Goal: Task Accomplishment & Management: Manage account settings

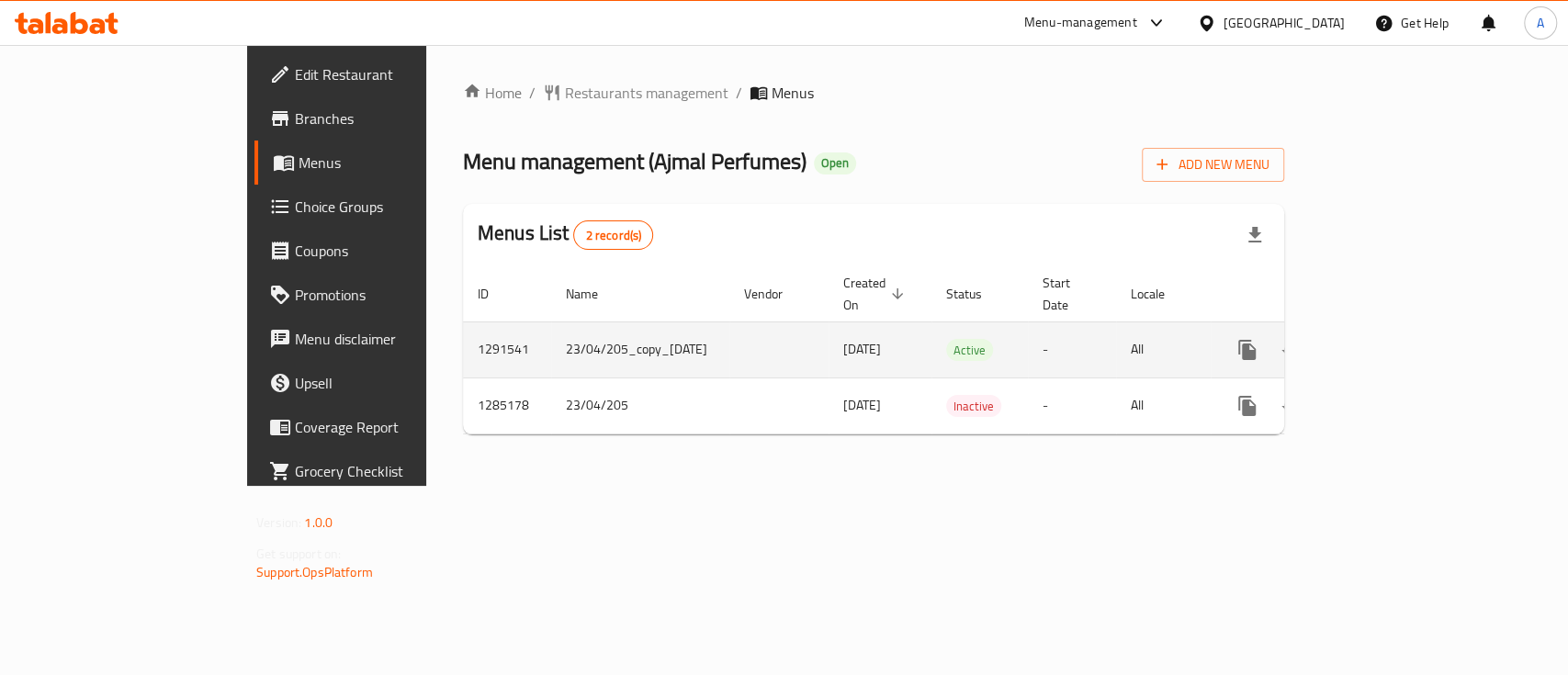
click at [1387, 342] on icon "enhanced table" at bounding box center [1379, 350] width 16 height 16
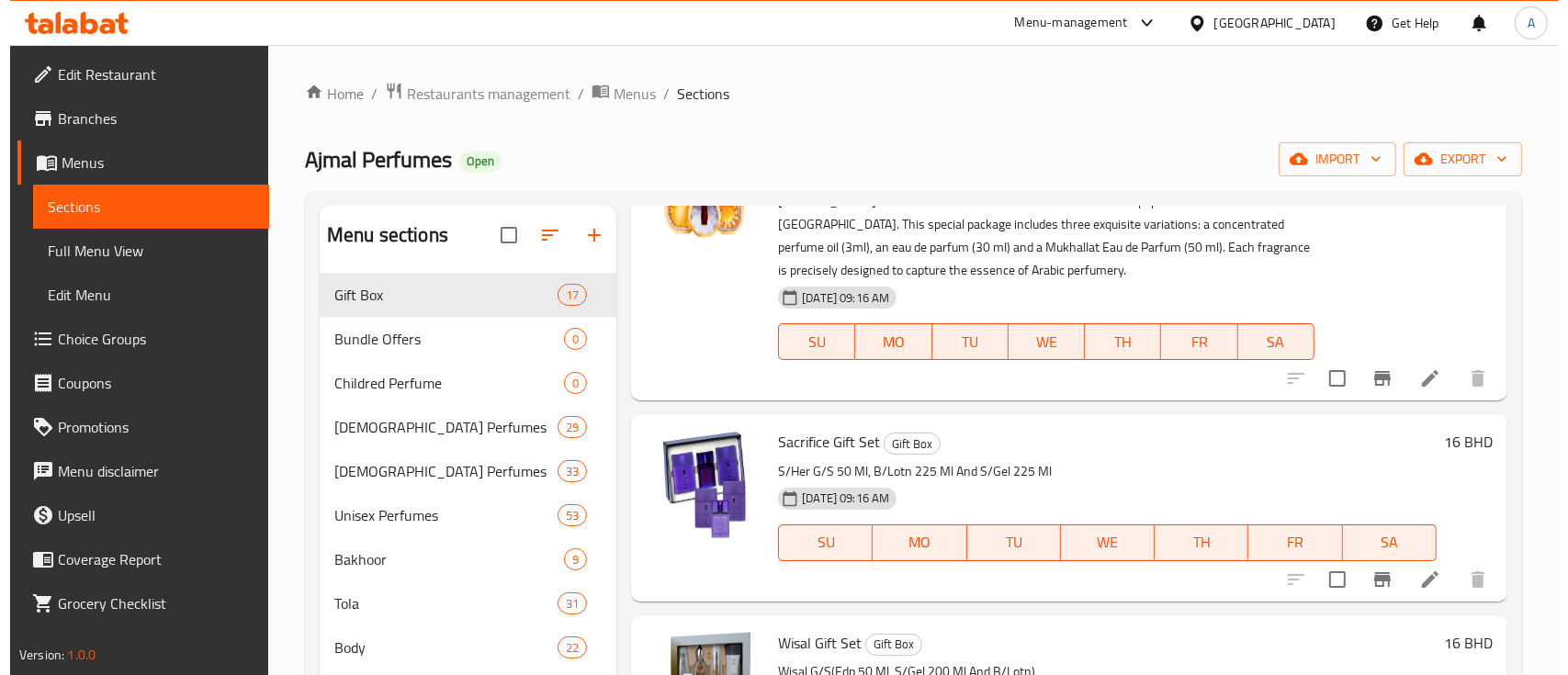
scroll to position [245, 0]
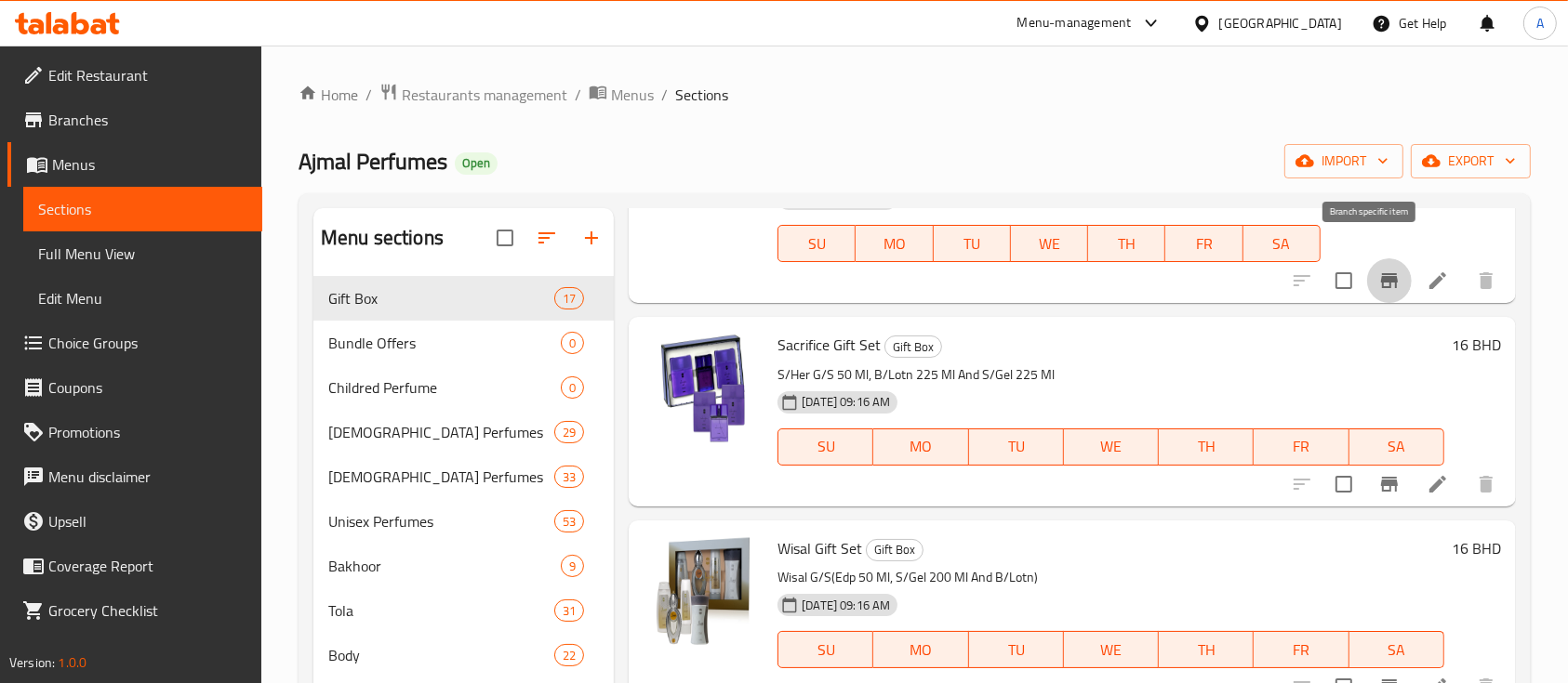
click at [1381, 274] on icon "Branch-specific-item" at bounding box center [1389, 281] width 16 height 15
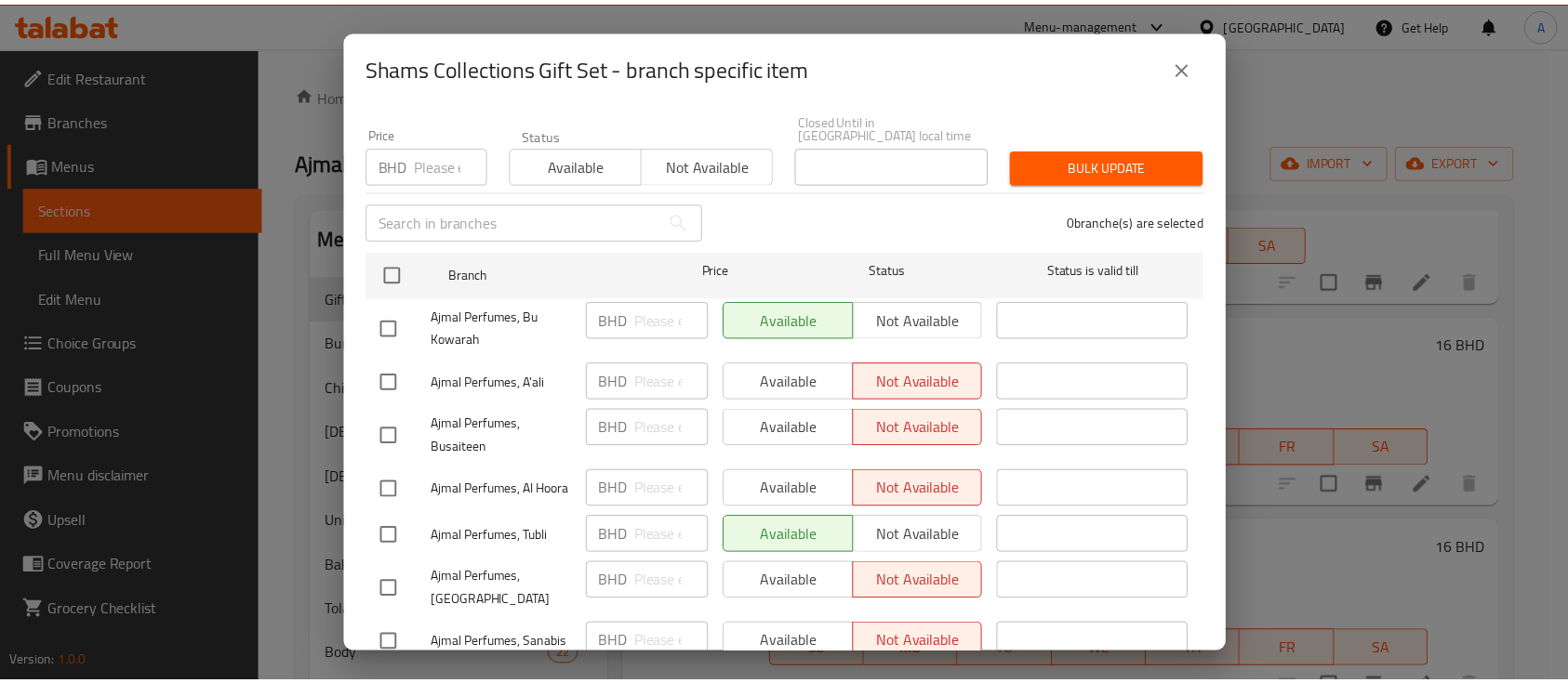
scroll to position [243, 0]
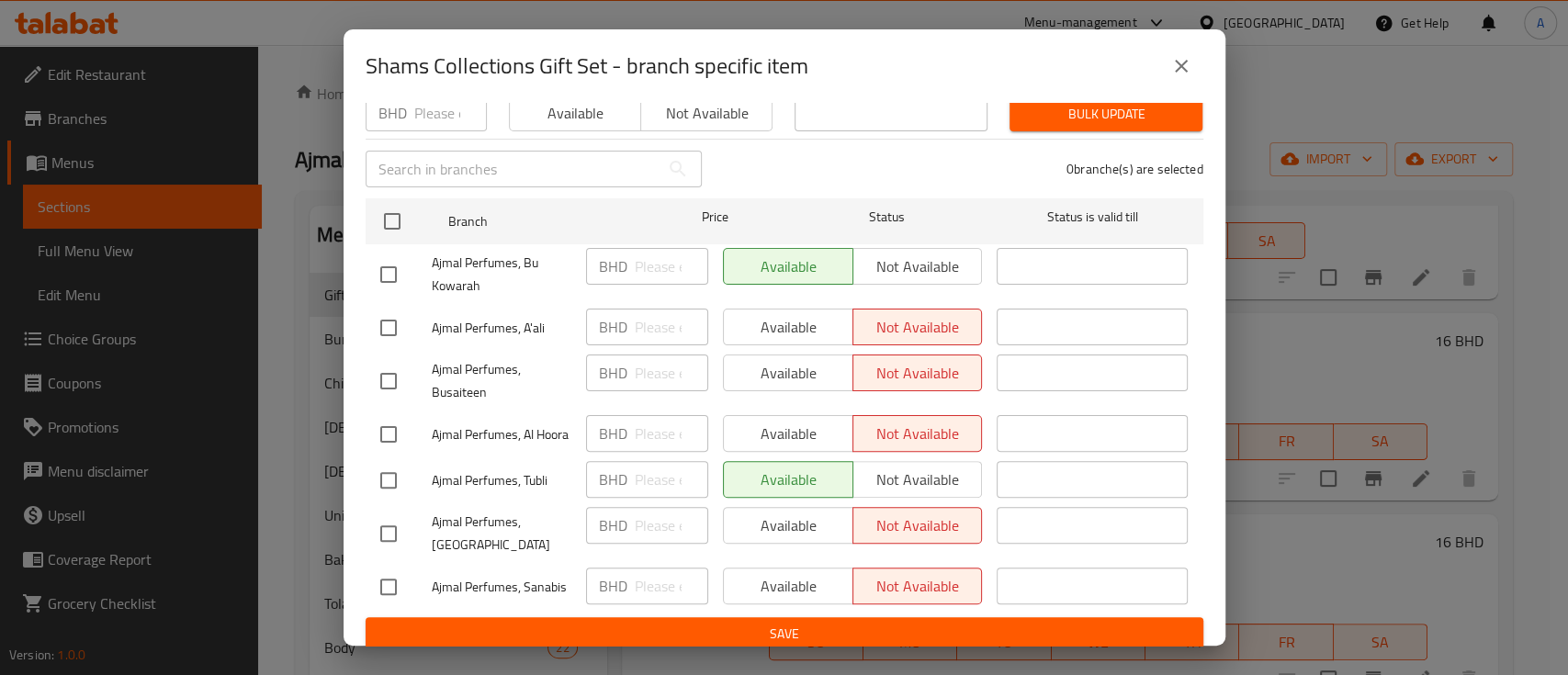
click at [1176, 70] on icon "close" at bounding box center [1180, 65] width 12 height 12
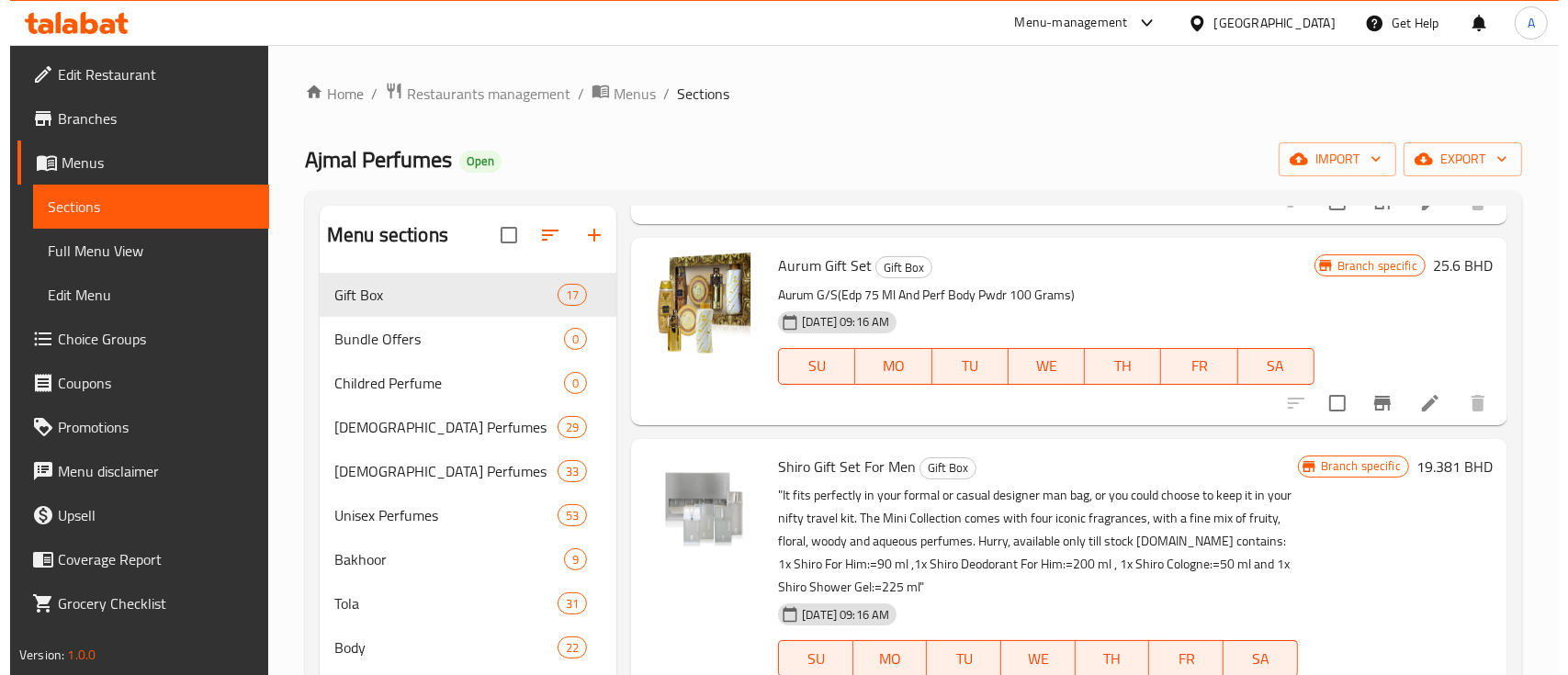
scroll to position [735, 0]
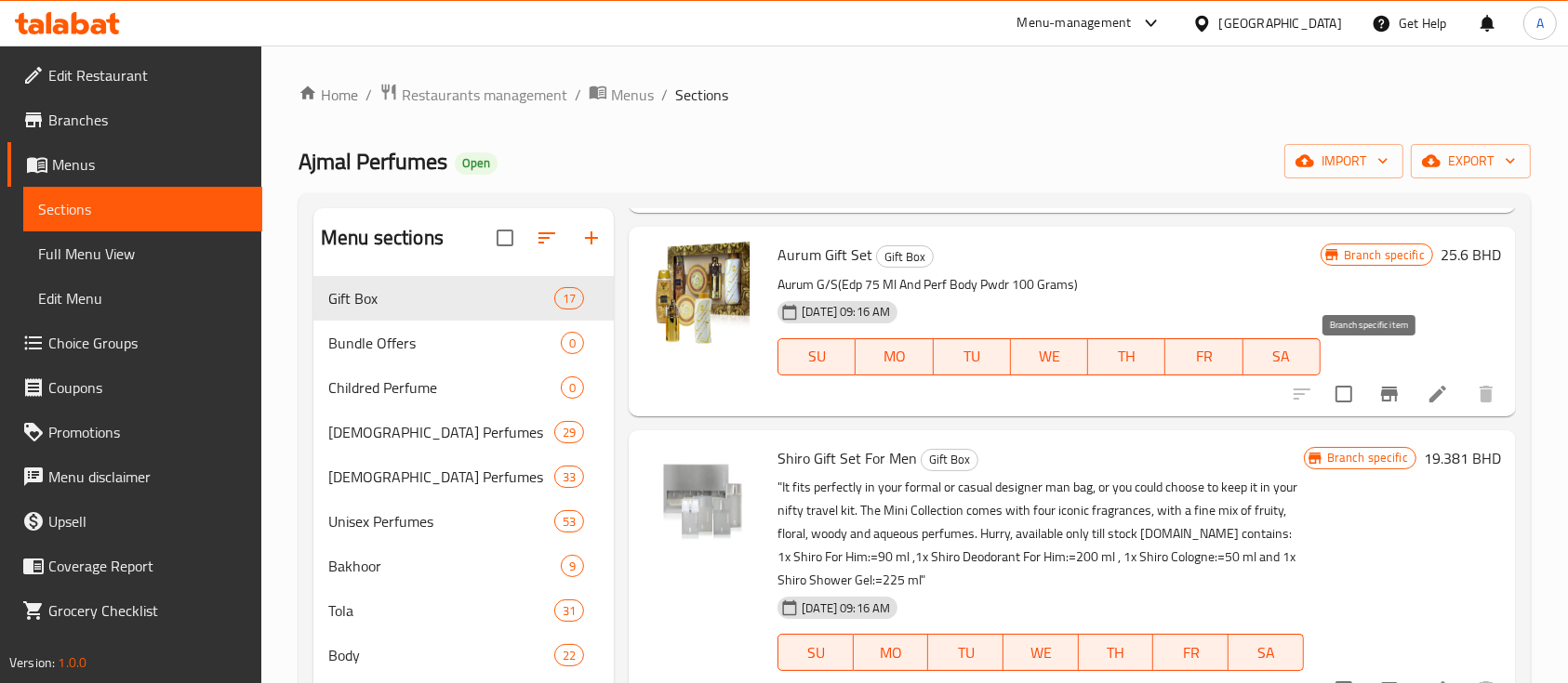
click at [1378, 383] on icon "Branch-specific-item" at bounding box center [1389, 394] width 22 height 22
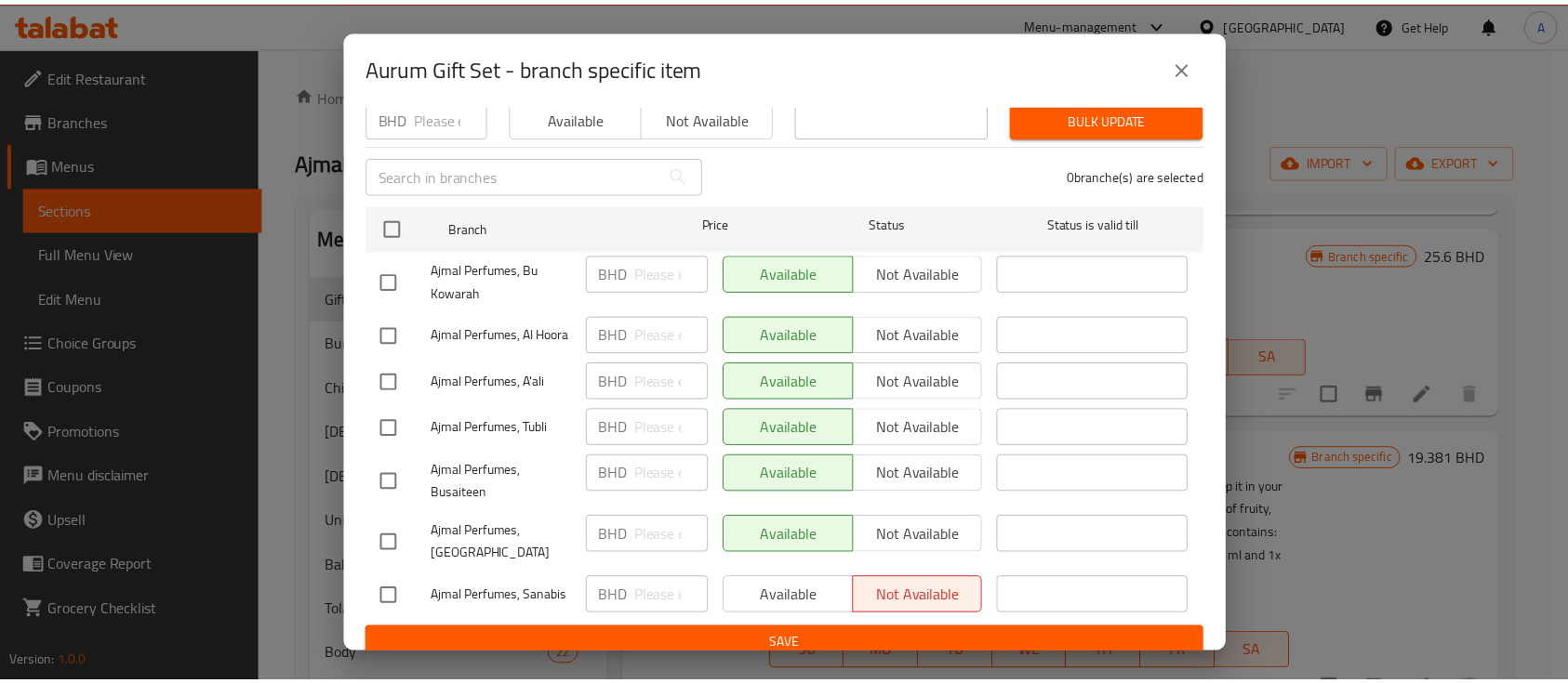
scroll to position [207, 0]
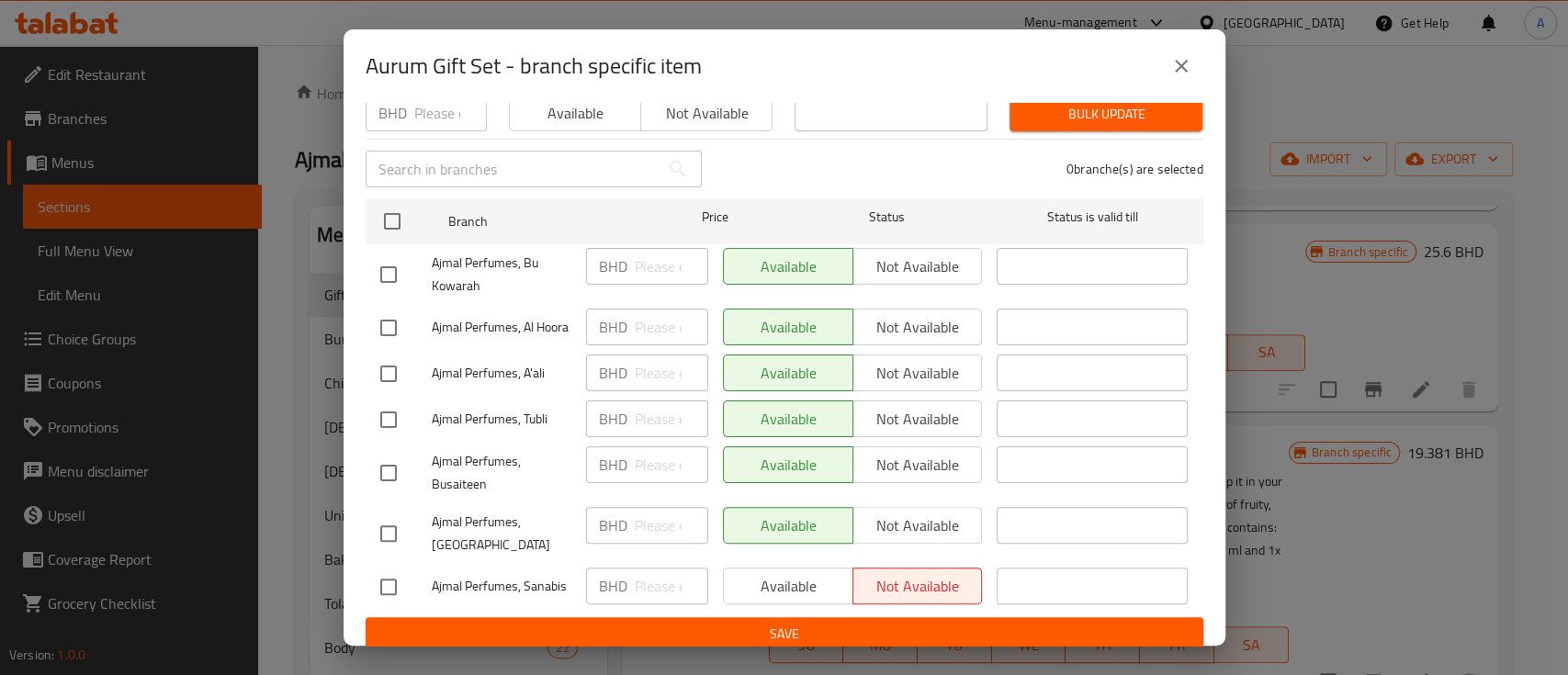
click at [1175, 56] on icon "close" at bounding box center [1180, 66] width 22 height 22
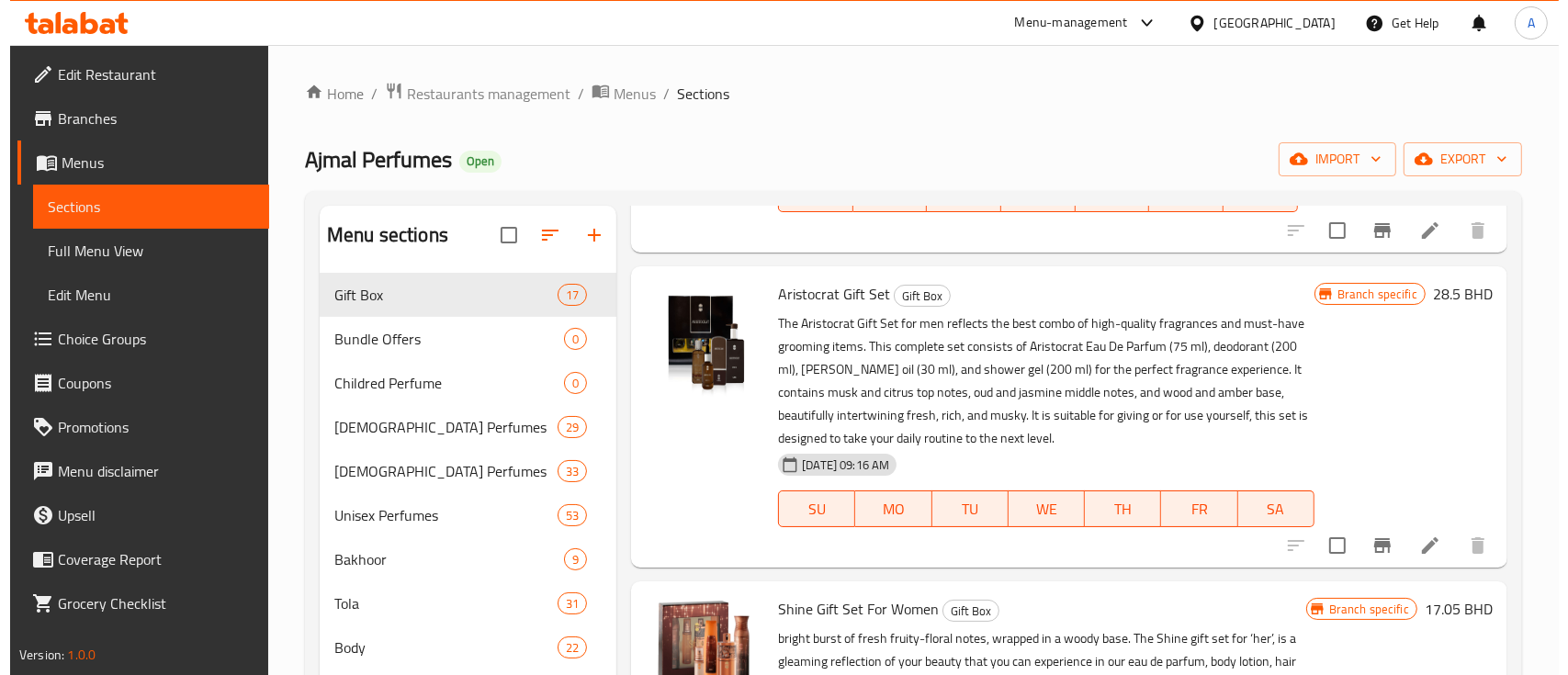
scroll to position [1225, 0]
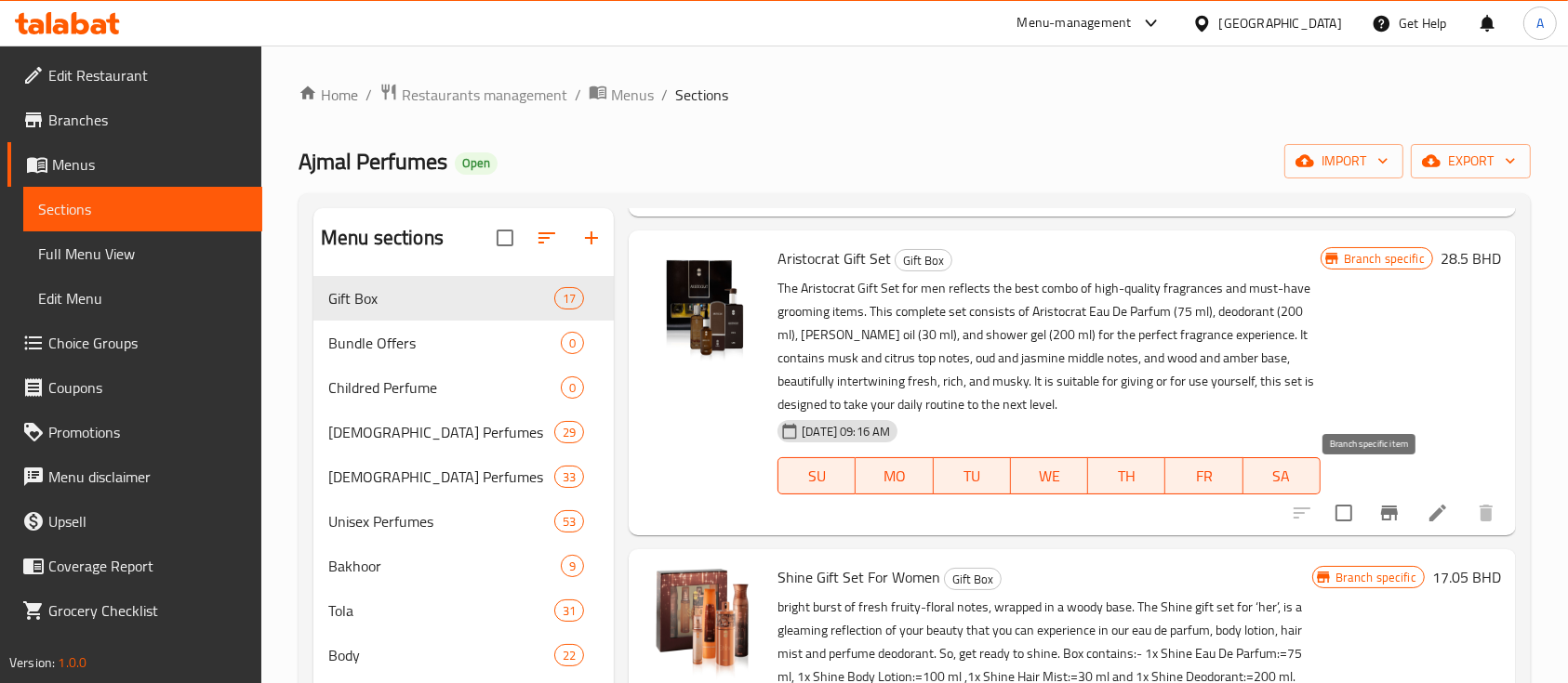
click at [1381, 506] on icon "Branch-specific-item" at bounding box center [1389, 513] width 16 height 15
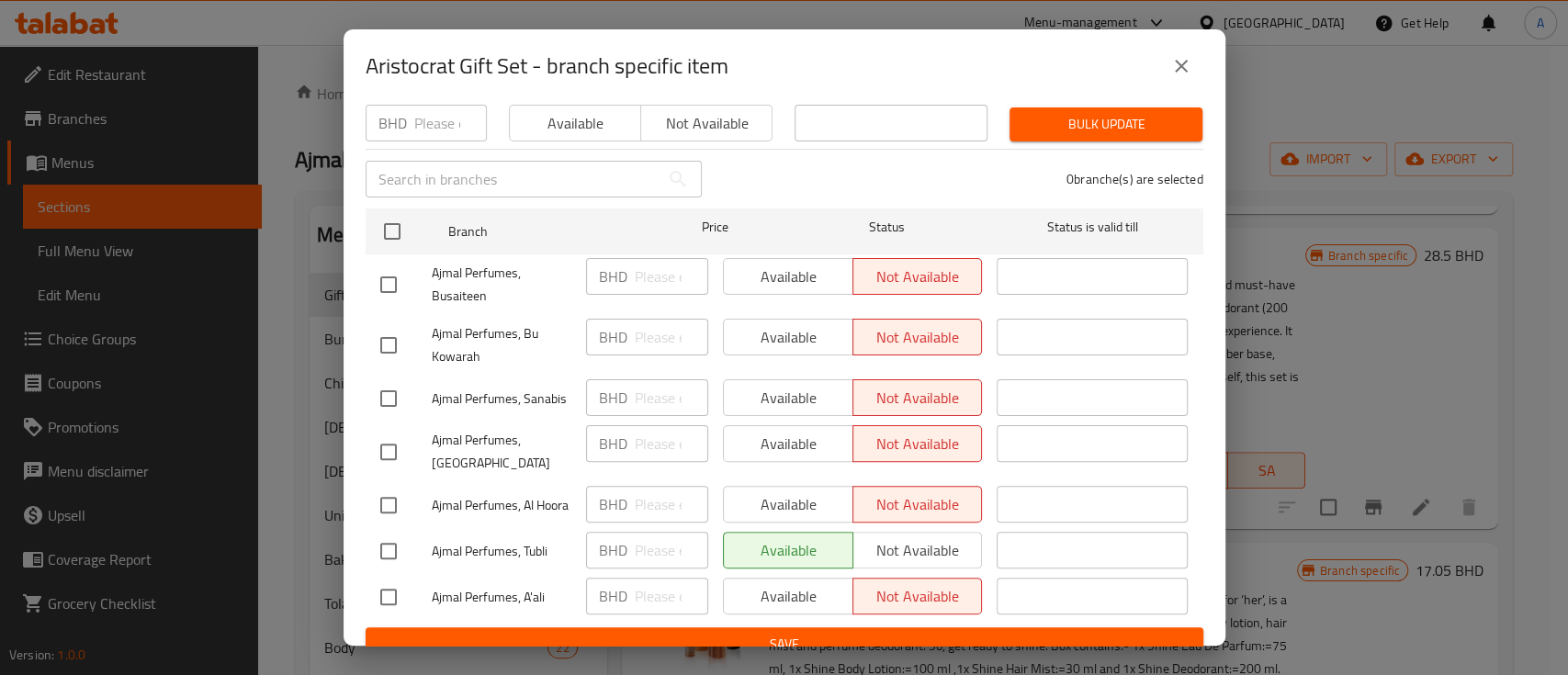
scroll to position [263, 0]
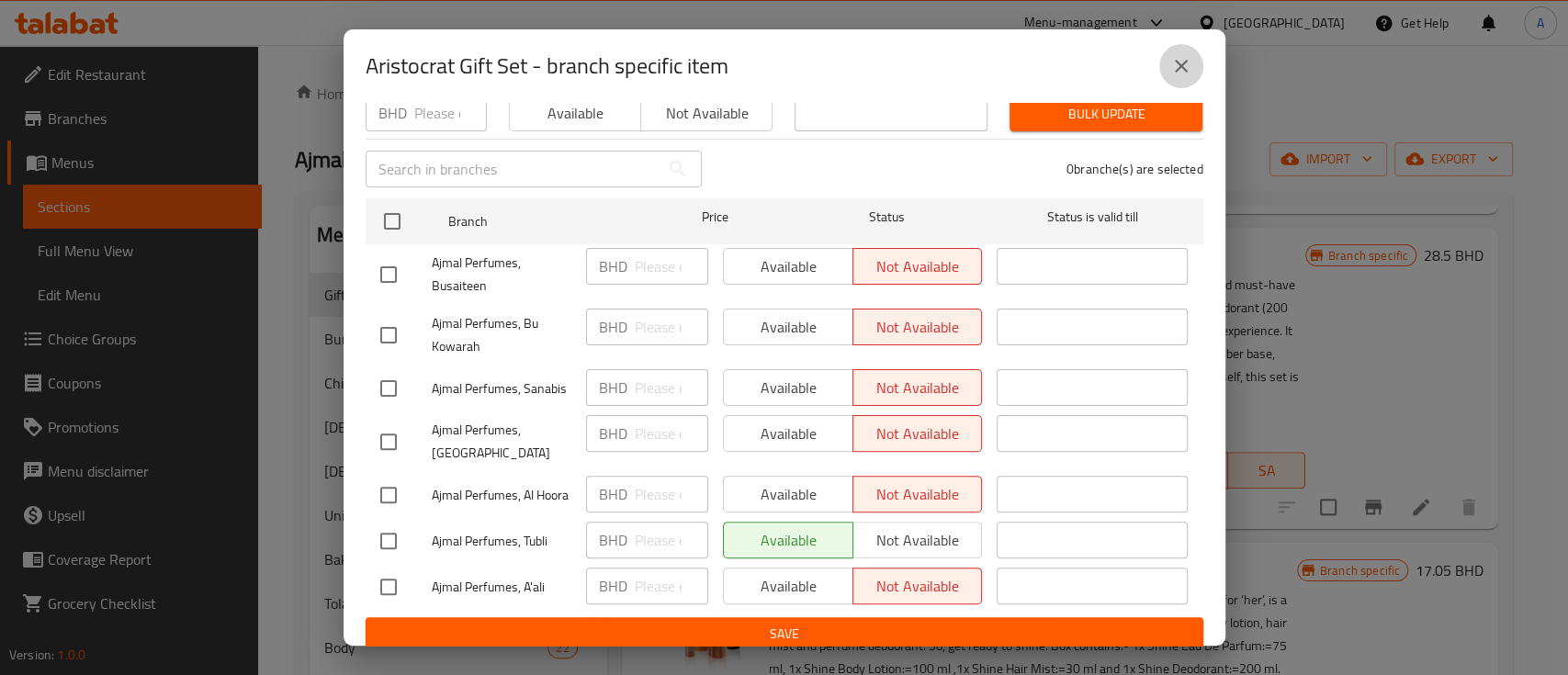
click at [1183, 71] on icon "close" at bounding box center [1180, 66] width 22 height 22
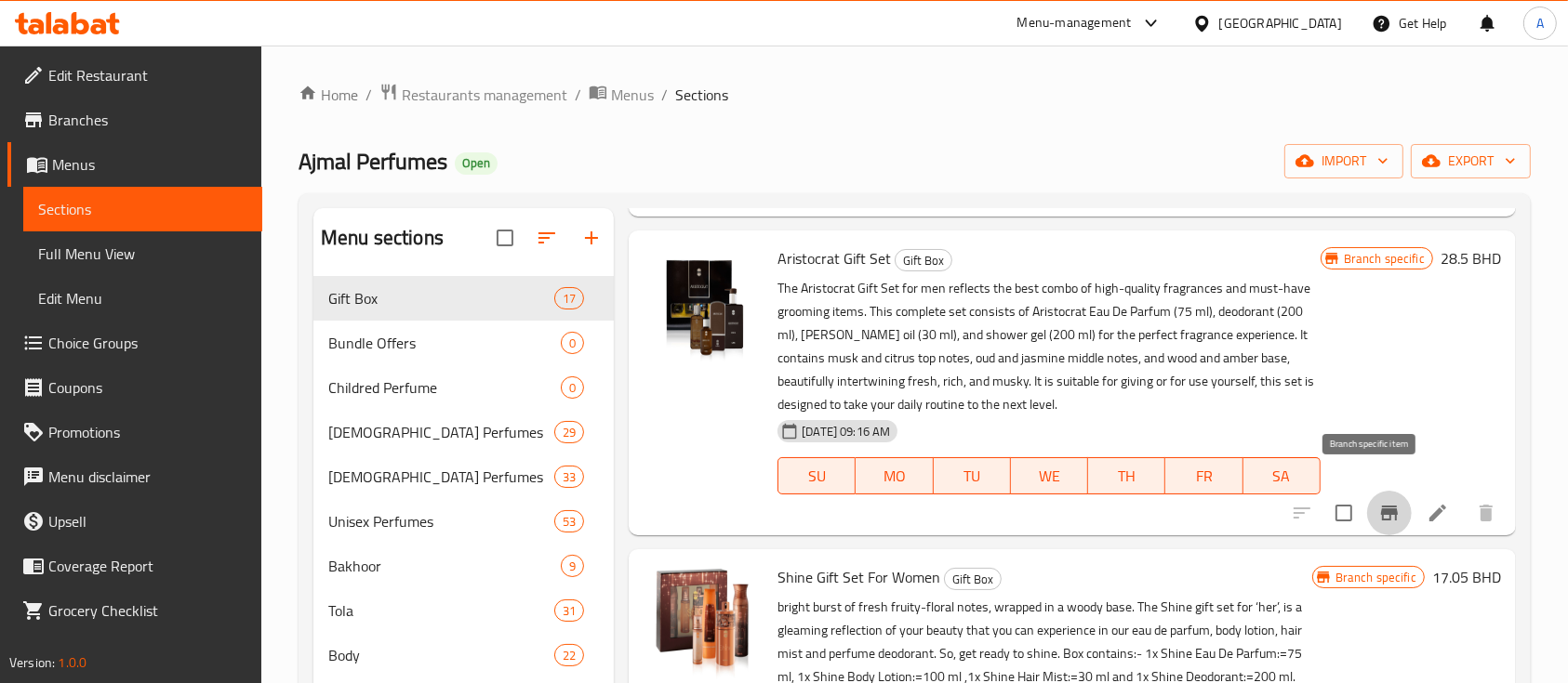
click at [1378, 502] on icon "Branch-specific-item" at bounding box center [1389, 513] width 22 height 22
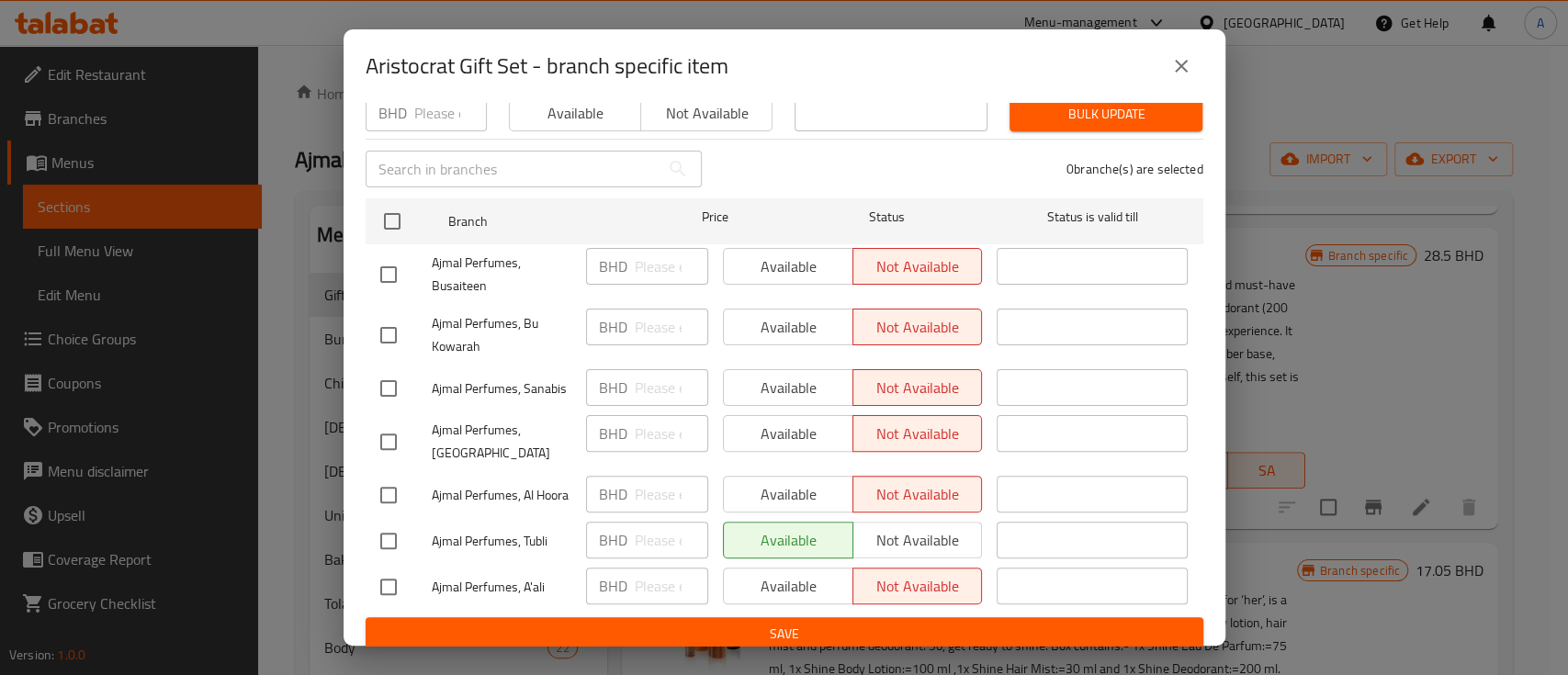
click at [928, 533] on div "Available Not available" at bounding box center [852, 540] width 260 height 36
click at [910, 522] on div "Available Not available" at bounding box center [852, 540] width 260 height 36
click at [395, 528] on input "checkbox" at bounding box center [388, 541] width 38 height 38
checkbox input "true"
click at [887, 532] on span "Not available" at bounding box center [918, 541] width 115 height 27
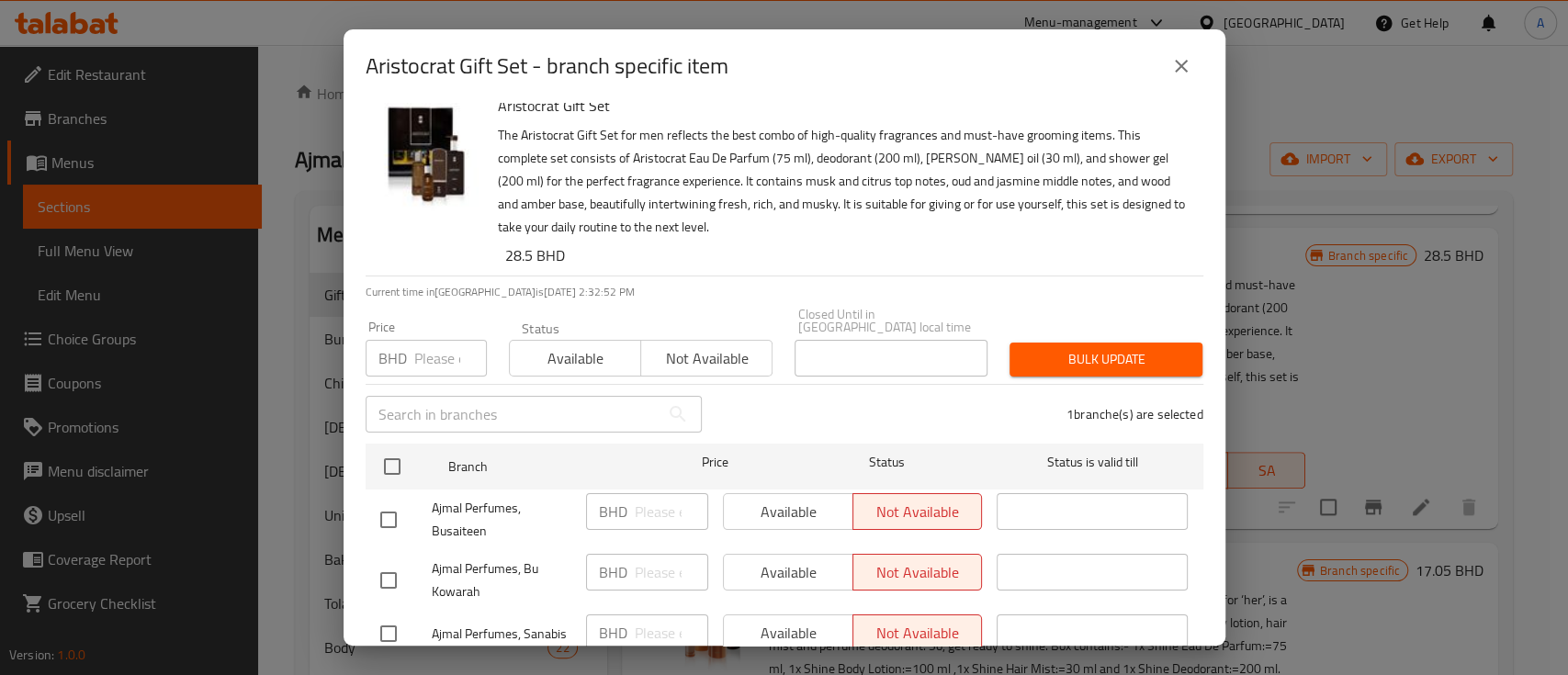
scroll to position [0, 0]
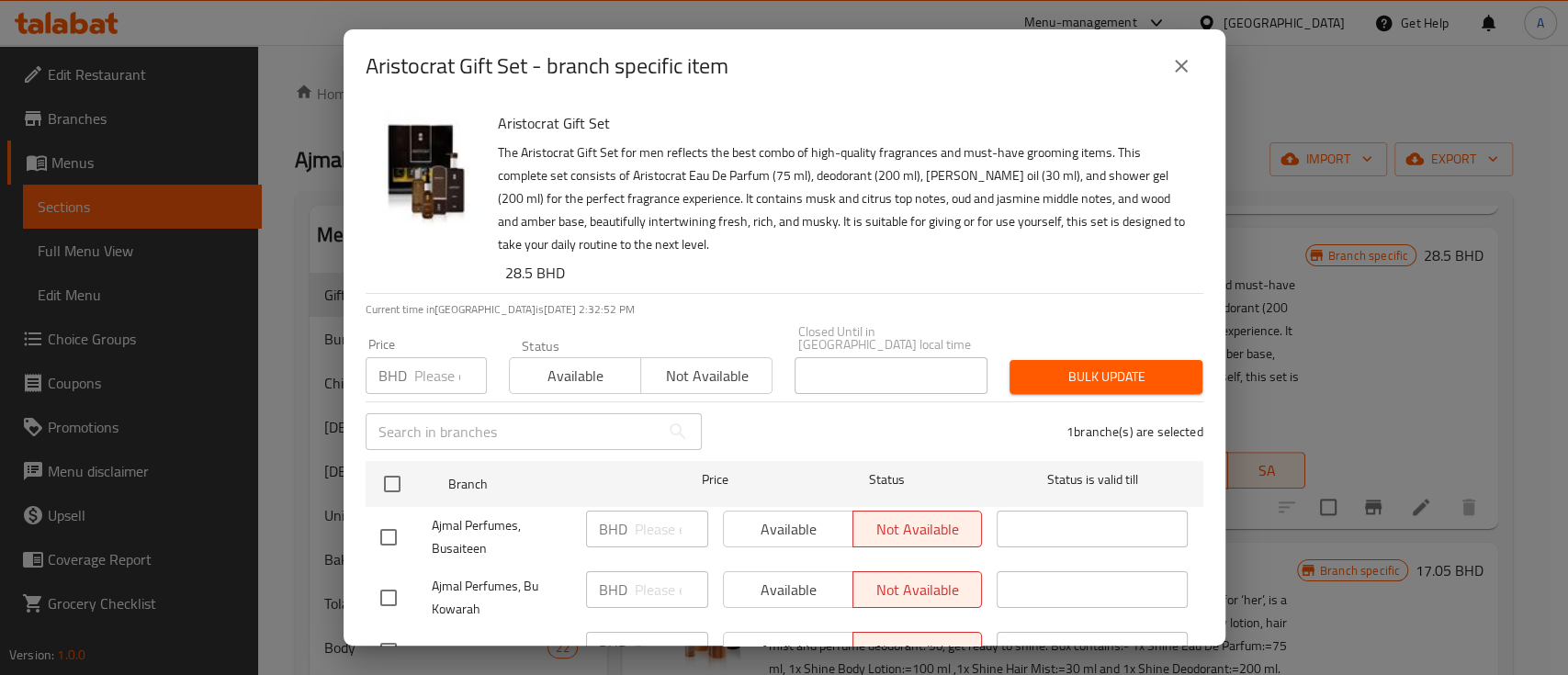
click at [550, 127] on h6 "Aristocrat Gift Set" at bounding box center [843, 122] width 691 height 26
copy h6 "Aristocrat Gift Set"
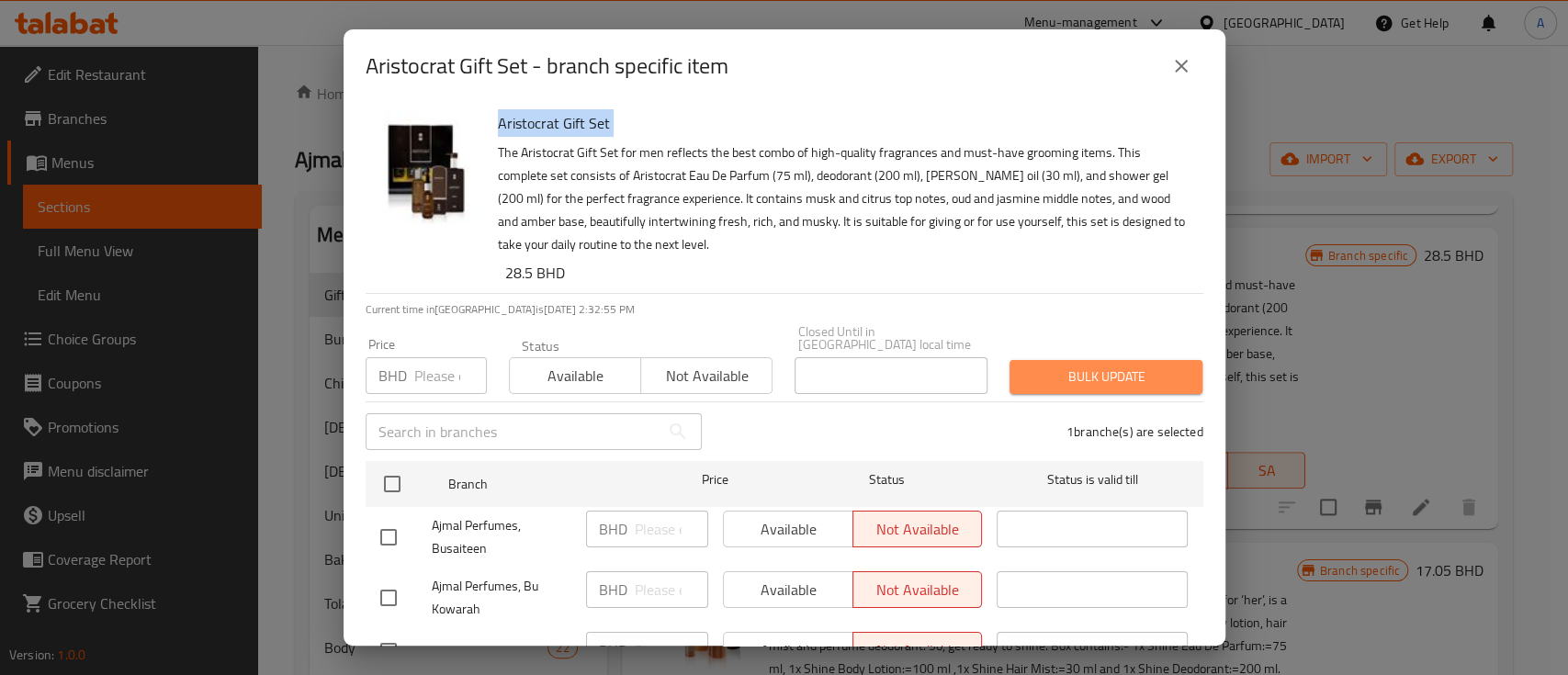
click at [1099, 366] on span "Bulk update" at bounding box center [1106, 378] width 163 height 23
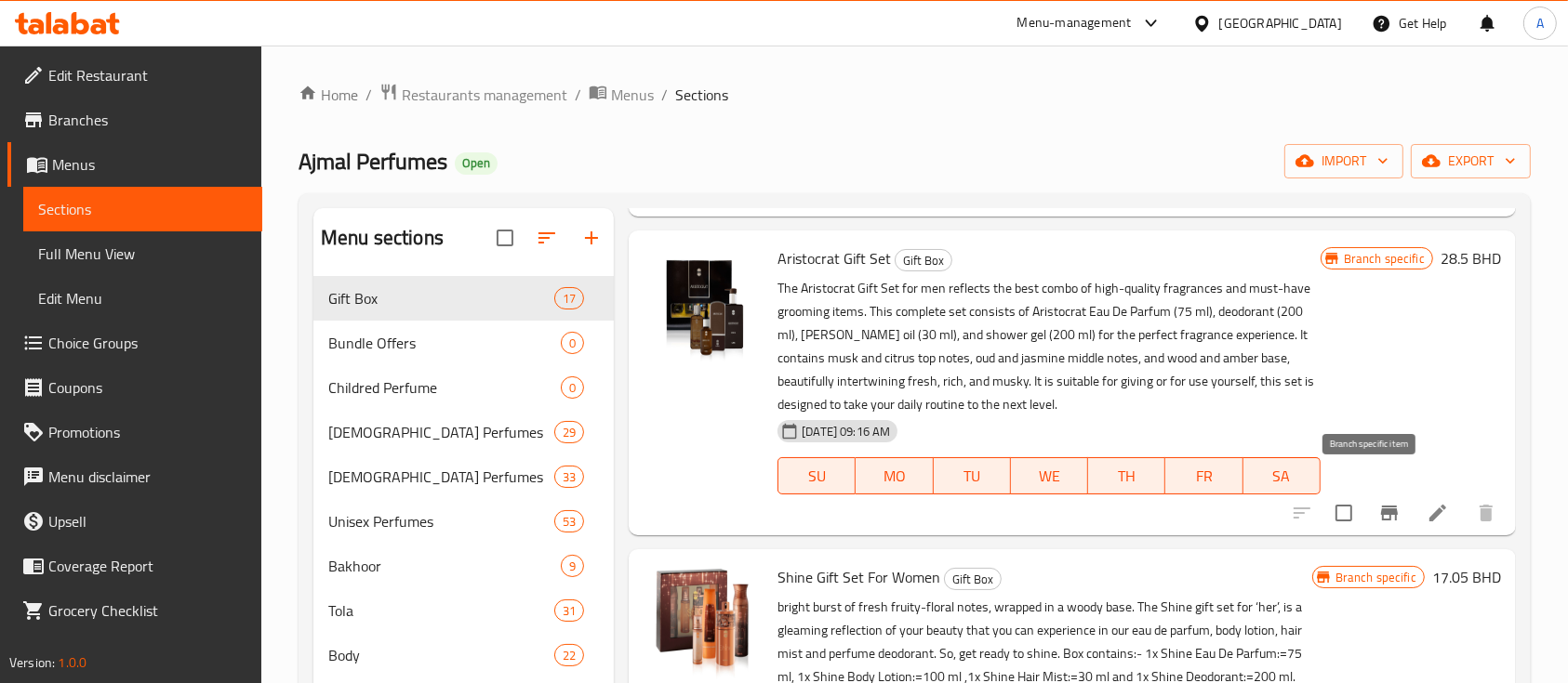
click at [1381, 506] on icon "Branch-specific-item" at bounding box center [1389, 513] width 16 height 15
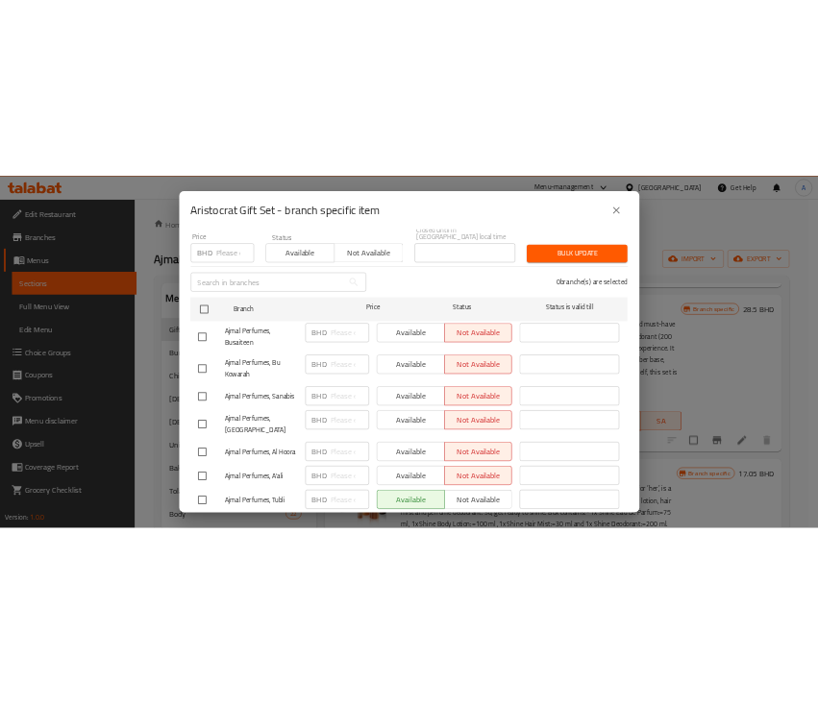
scroll to position [275, 0]
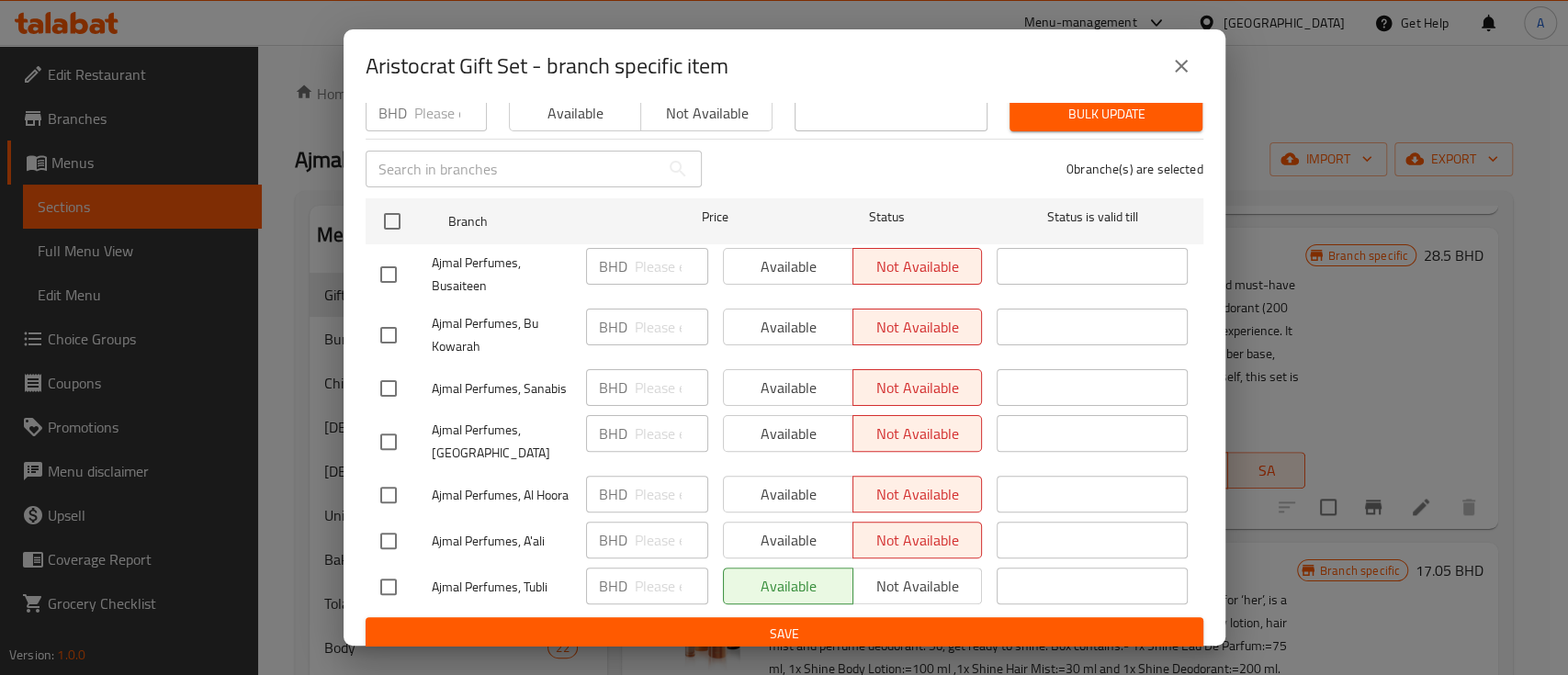
click at [399, 577] on input "checkbox" at bounding box center [388, 587] width 38 height 38
checkbox input "true"
click at [889, 574] on span "Not available" at bounding box center [918, 587] width 115 height 27
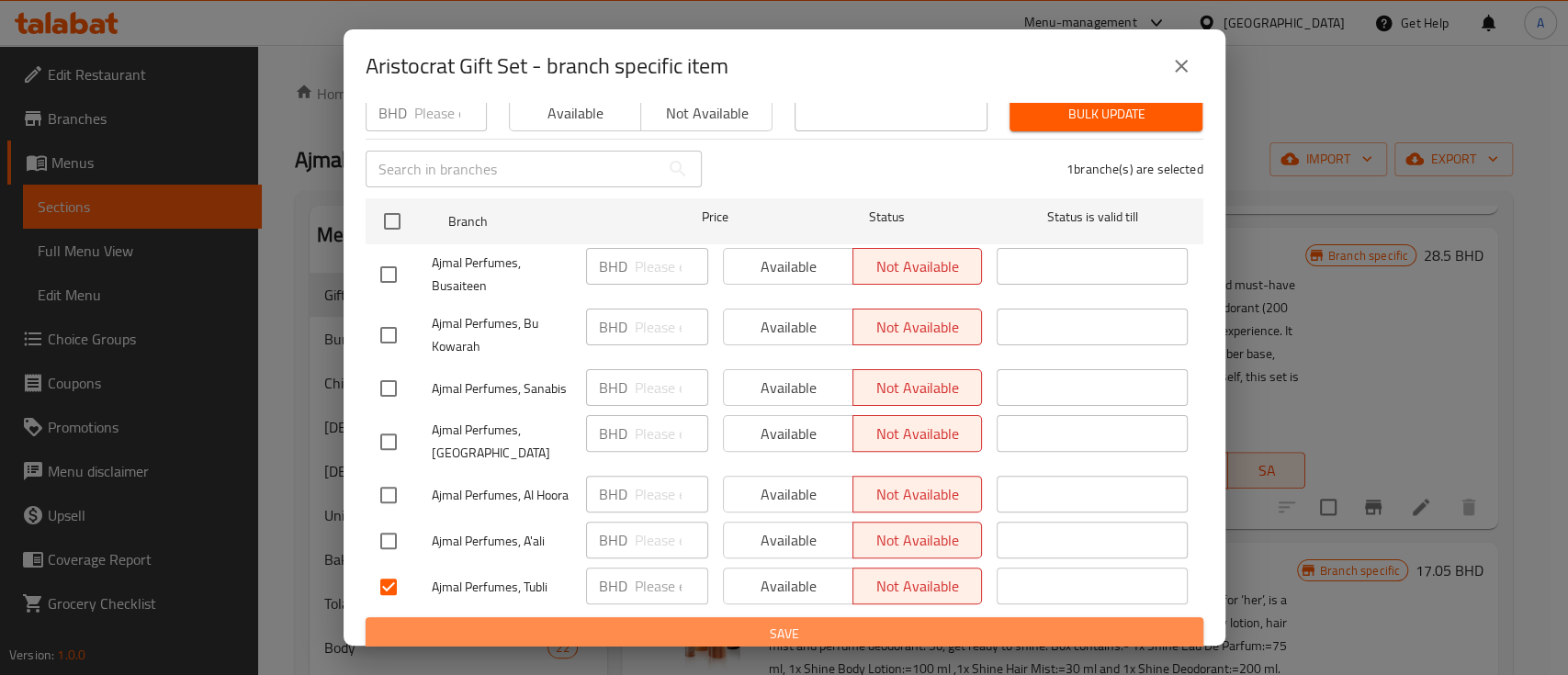
click at [913, 623] on span "Save" at bounding box center [784, 635] width 808 height 23
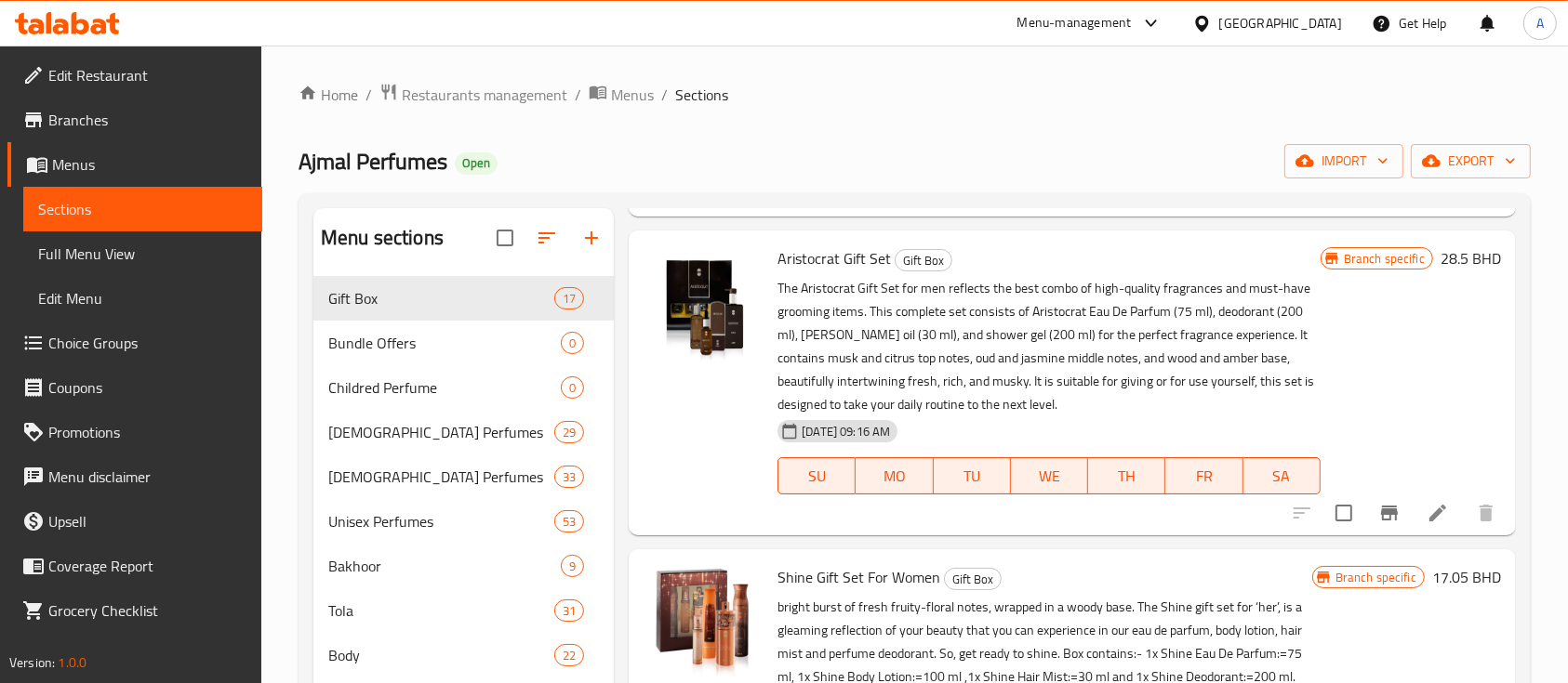
click at [1381, 506] on icon "Branch-specific-item" at bounding box center [1389, 513] width 16 height 15
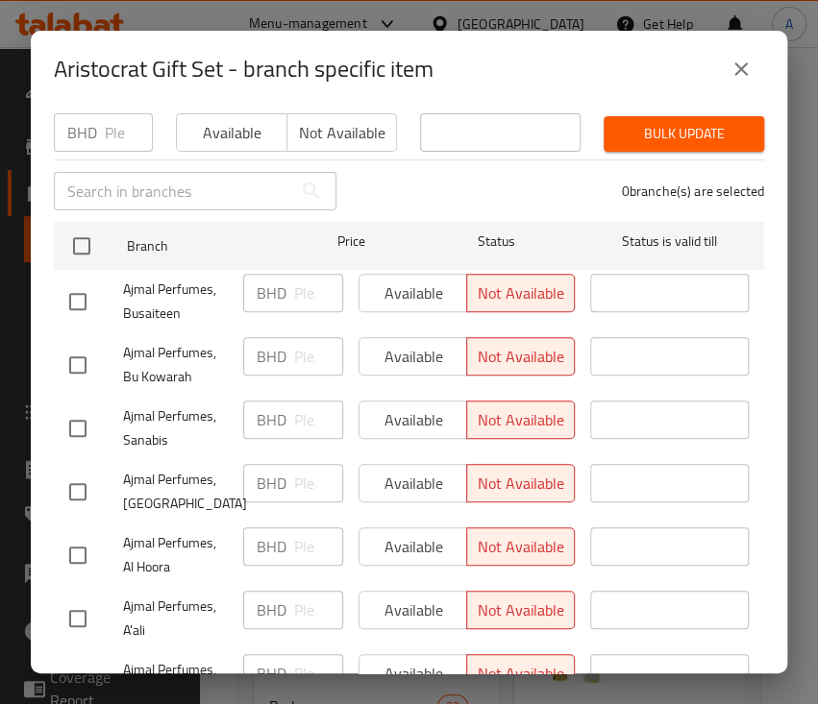
scroll to position [376, 0]
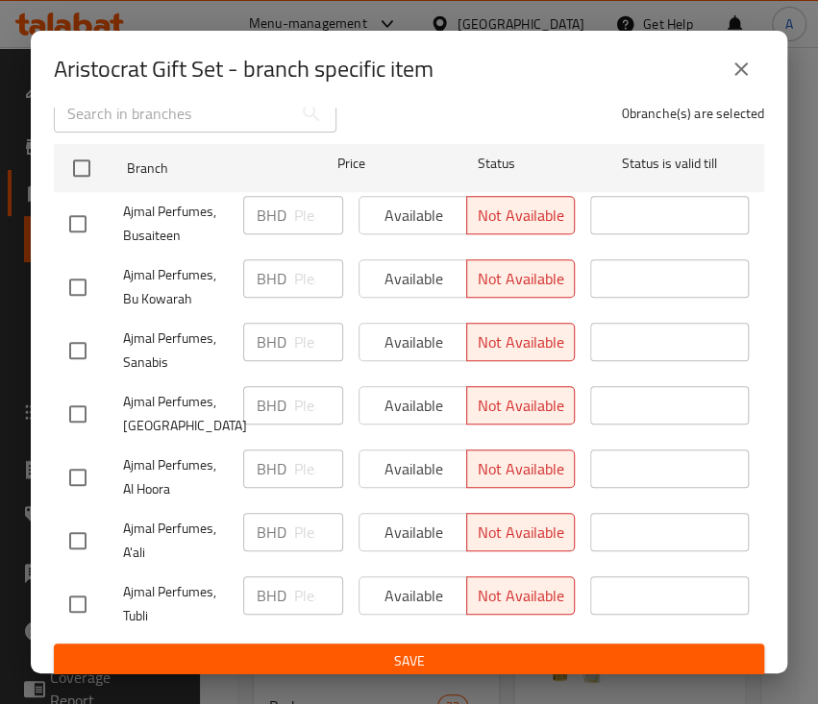
click at [80, 595] on input "checkbox" at bounding box center [78, 604] width 40 height 40
checkbox input "true"
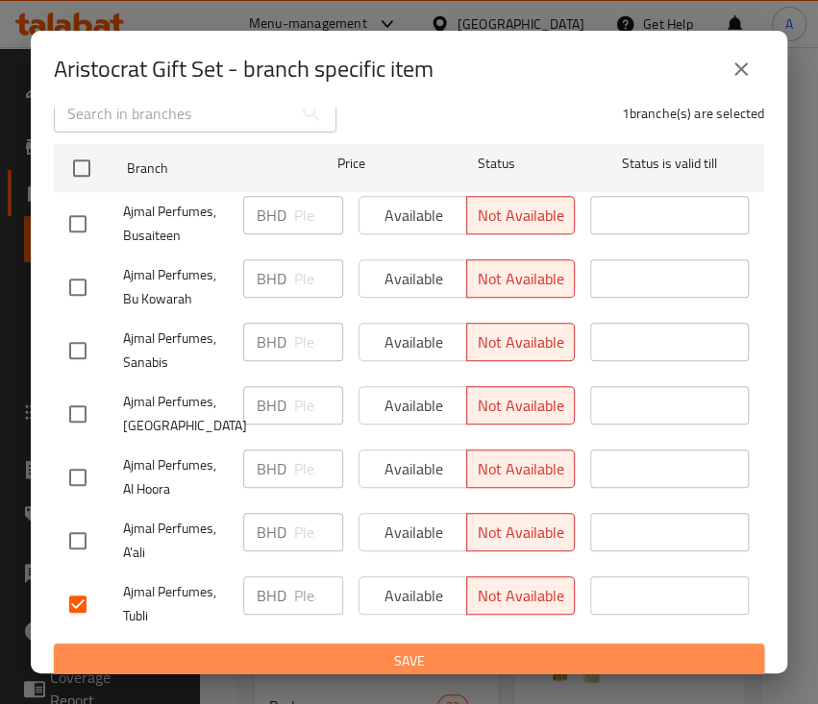
click at [447, 650] on span "Save" at bounding box center [408, 662] width 679 height 24
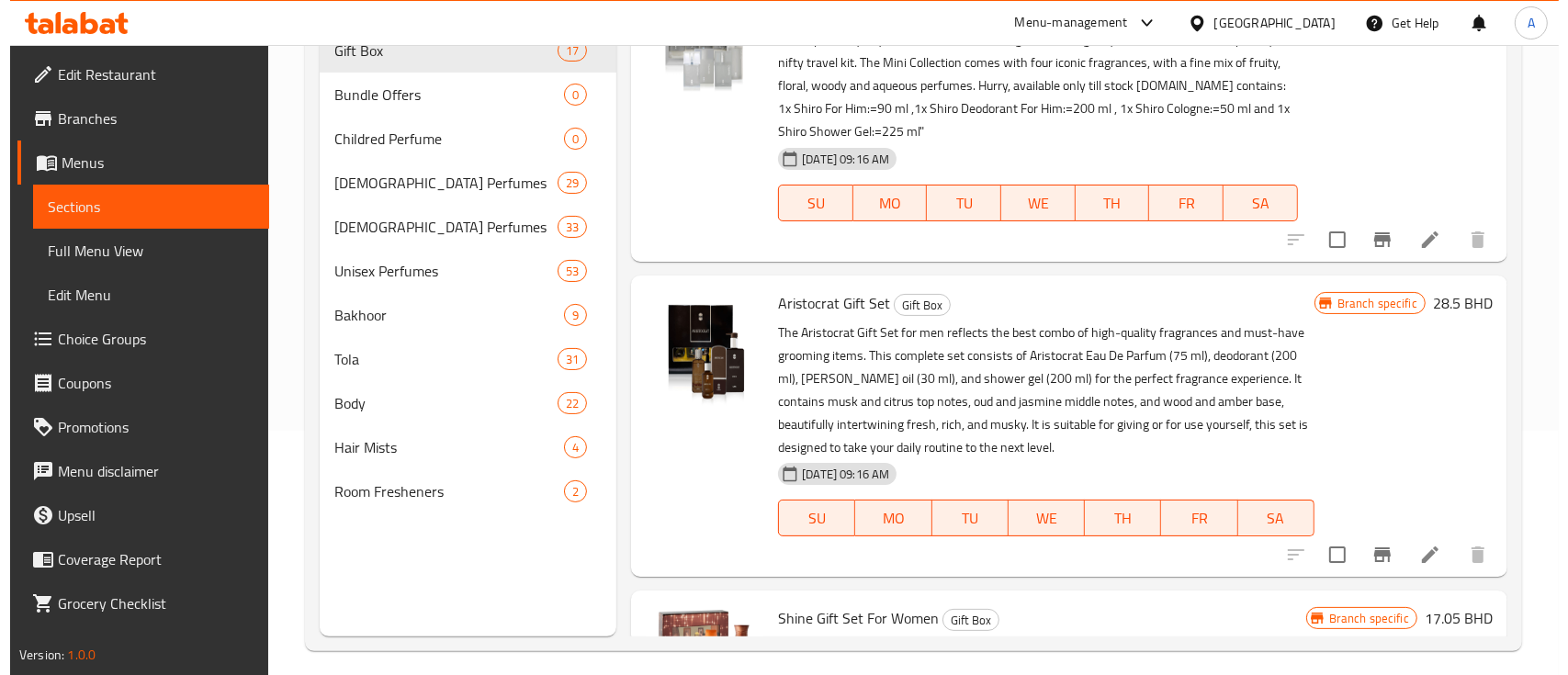
scroll to position [909, 0]
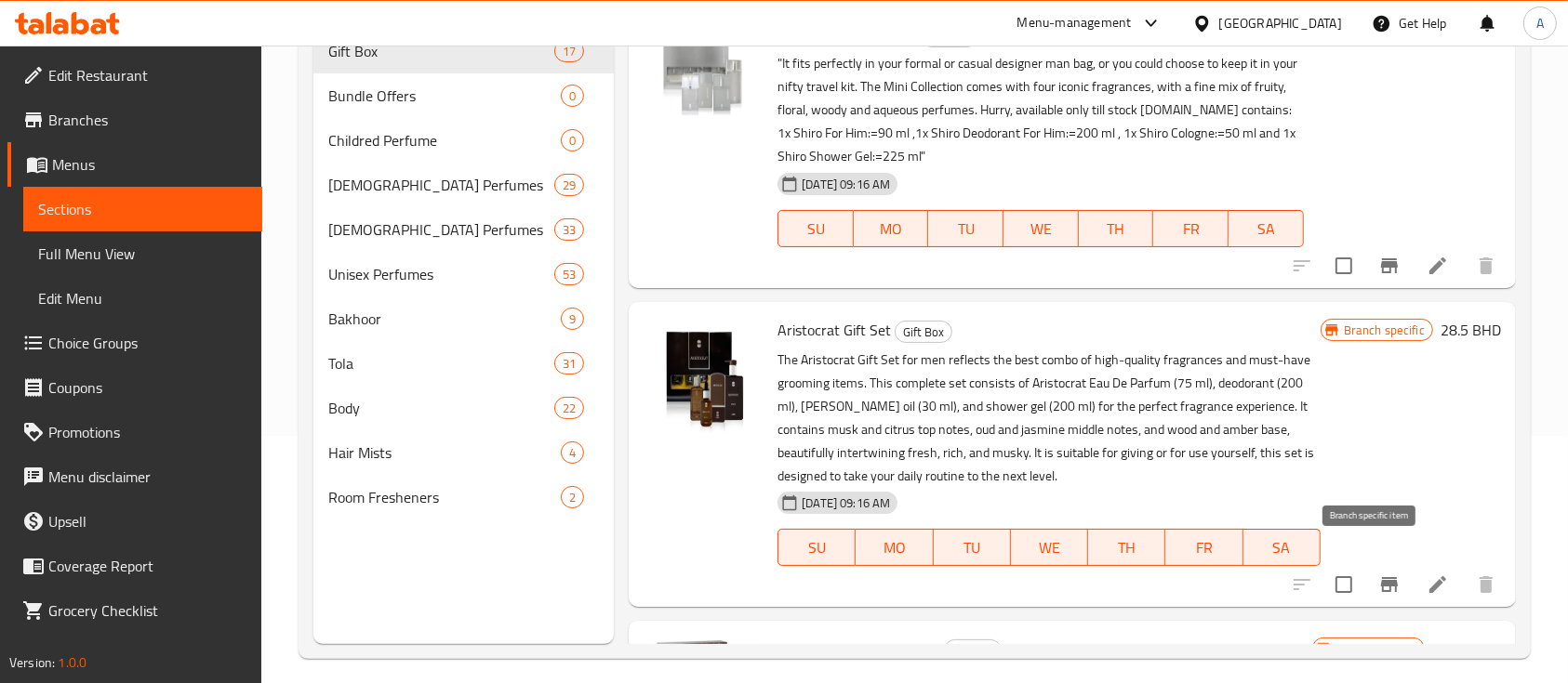
click at [1381, 578] on icon "Branch-specific-item" at bounding box center [1389, 584] width 16 height 15
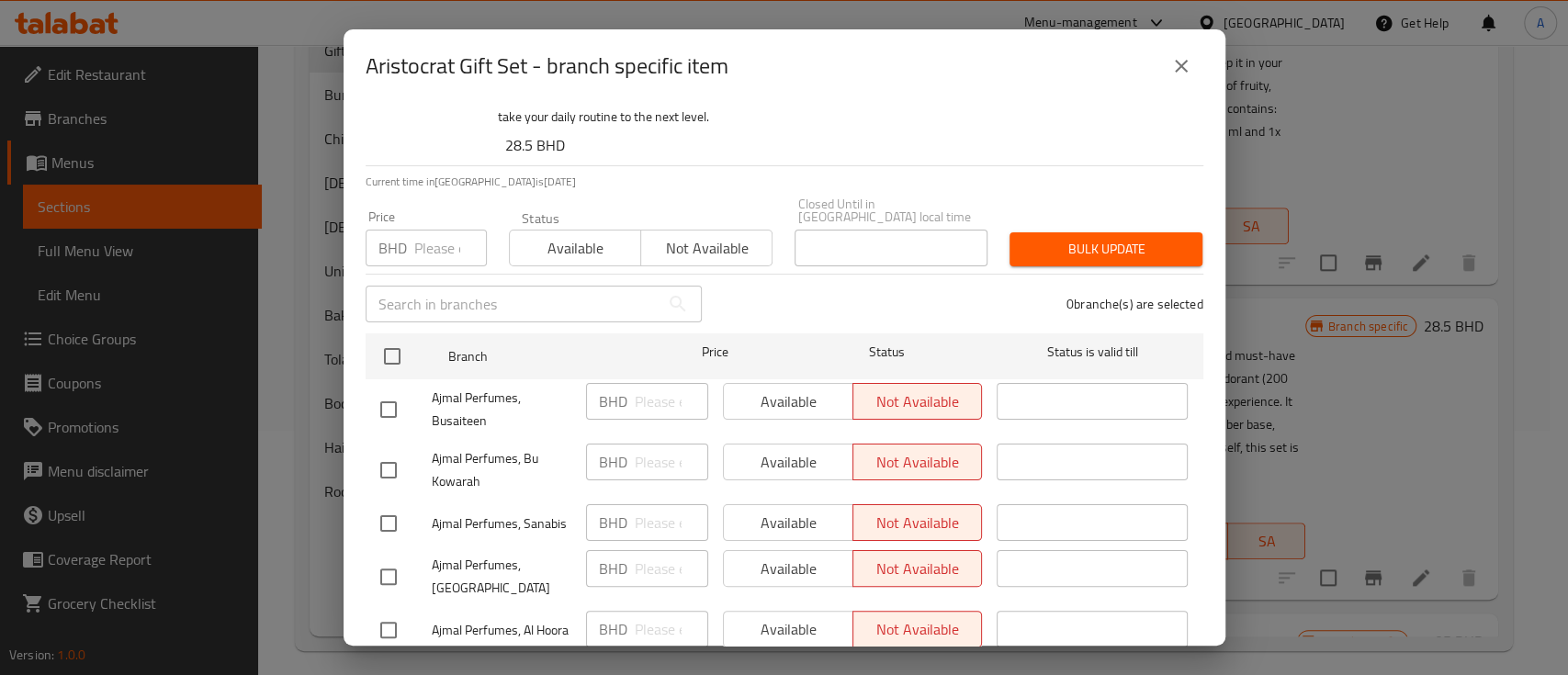
scroll to position [263, 0]
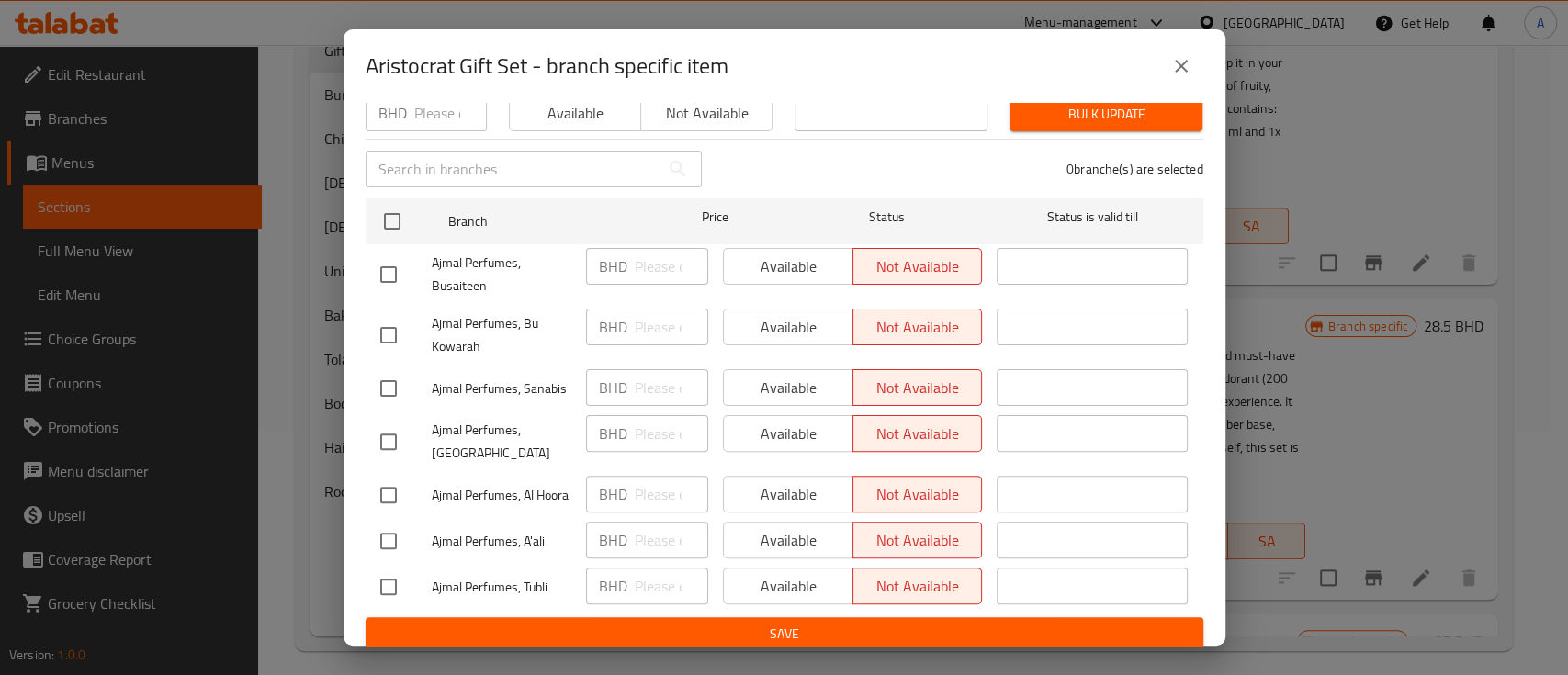
click at [384, 577] on input "checkbox" at bounding box center [388, 587] width 38 height 38
checkbox input "true"
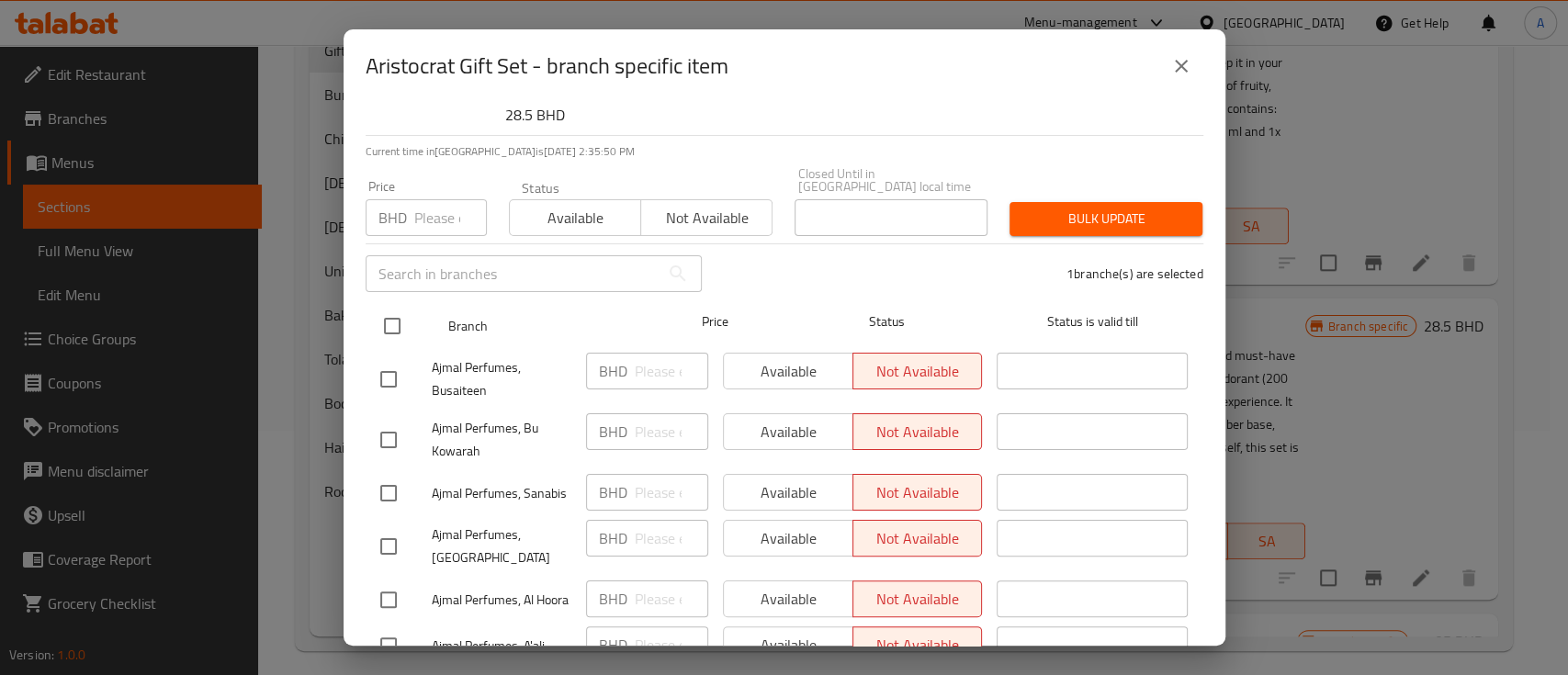
scroll to position [17, 0]
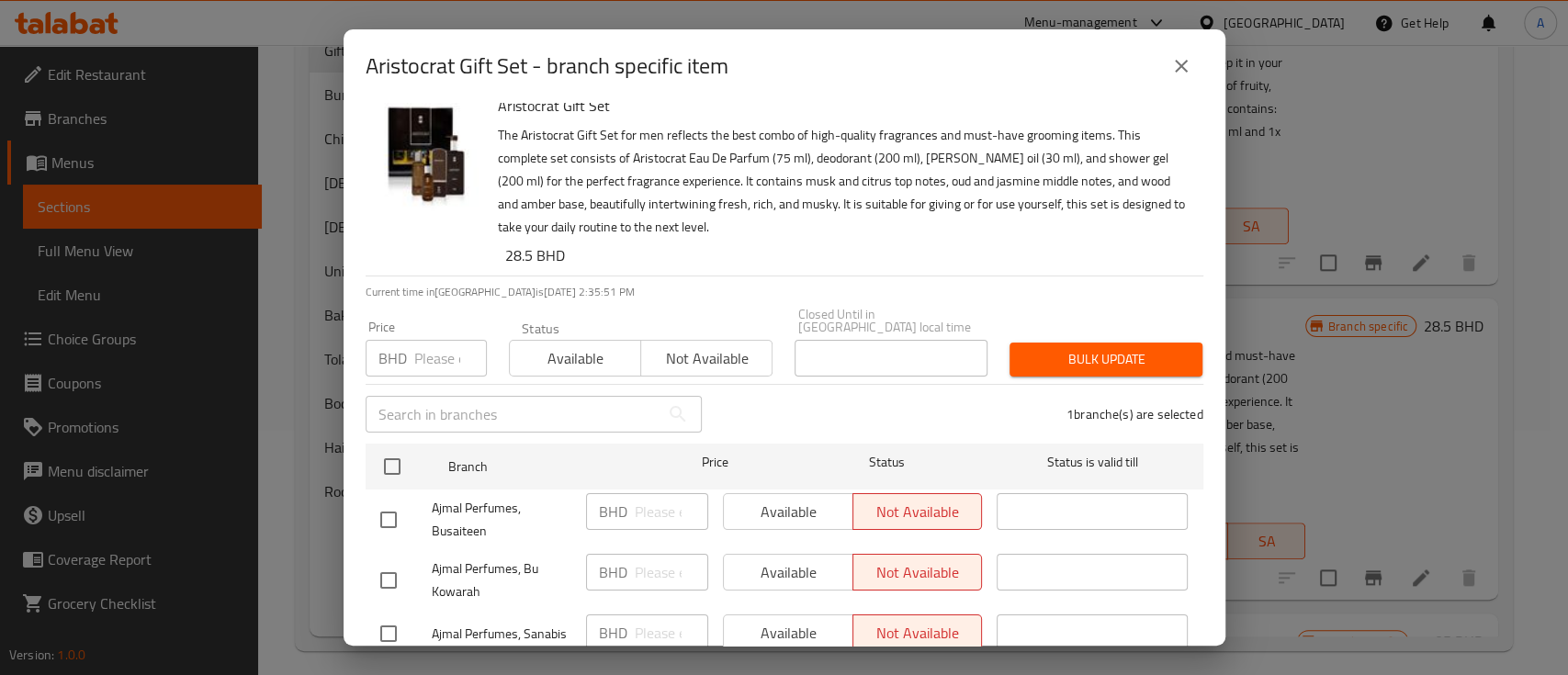
click at [1063, 357] on span "Bulk update" at bounding box center [1106, 359] width 163 height 23
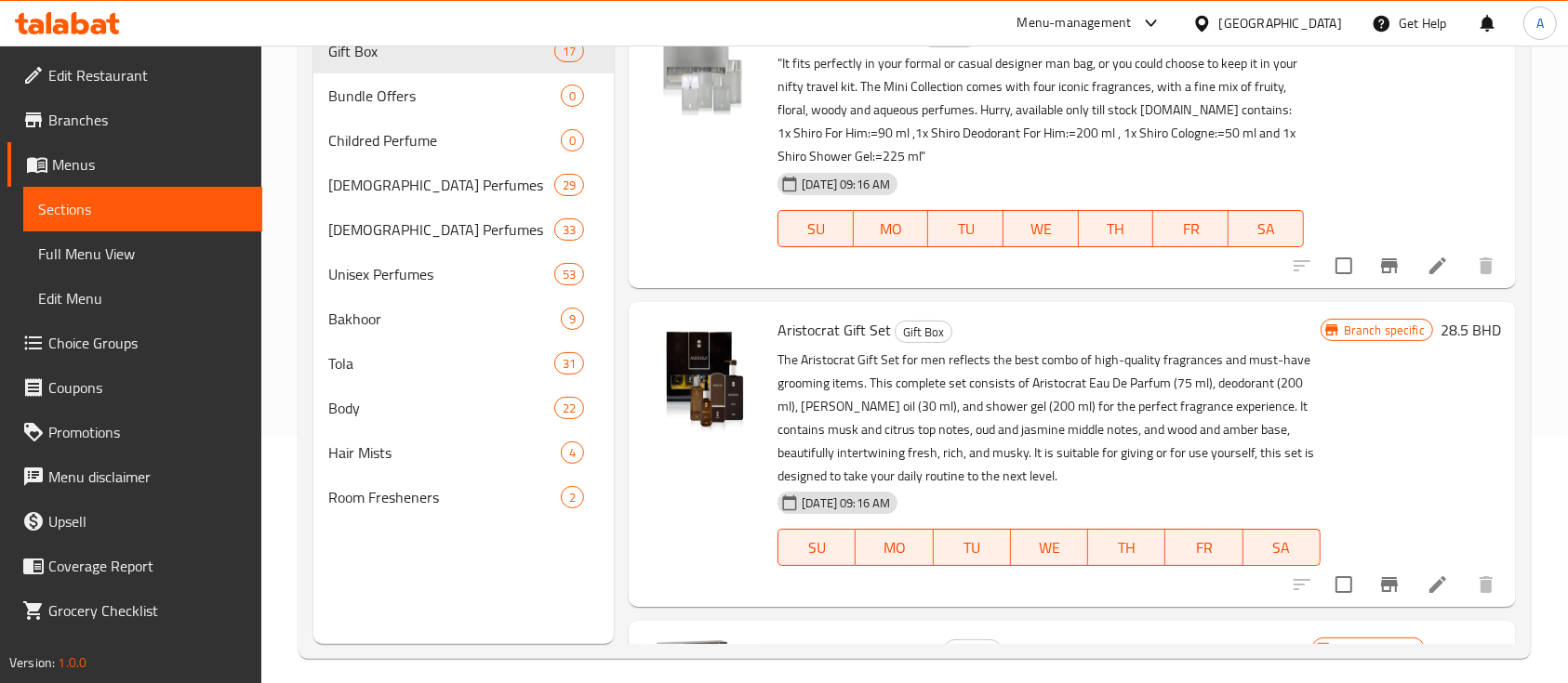
click at [1378, 574] on icon "Branch-specific-item" at bounding box center [1389, 584] width 22 height 22
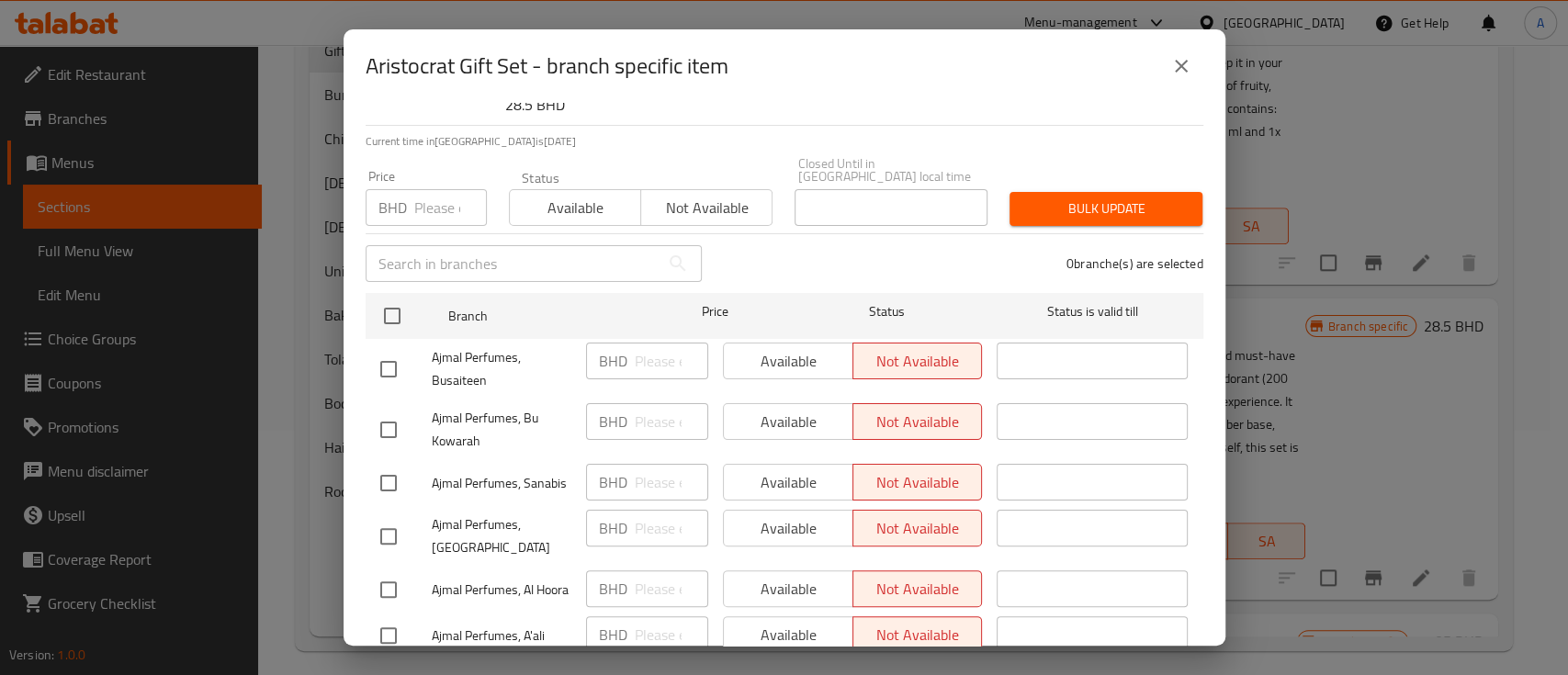
scroll to position [263, 0]
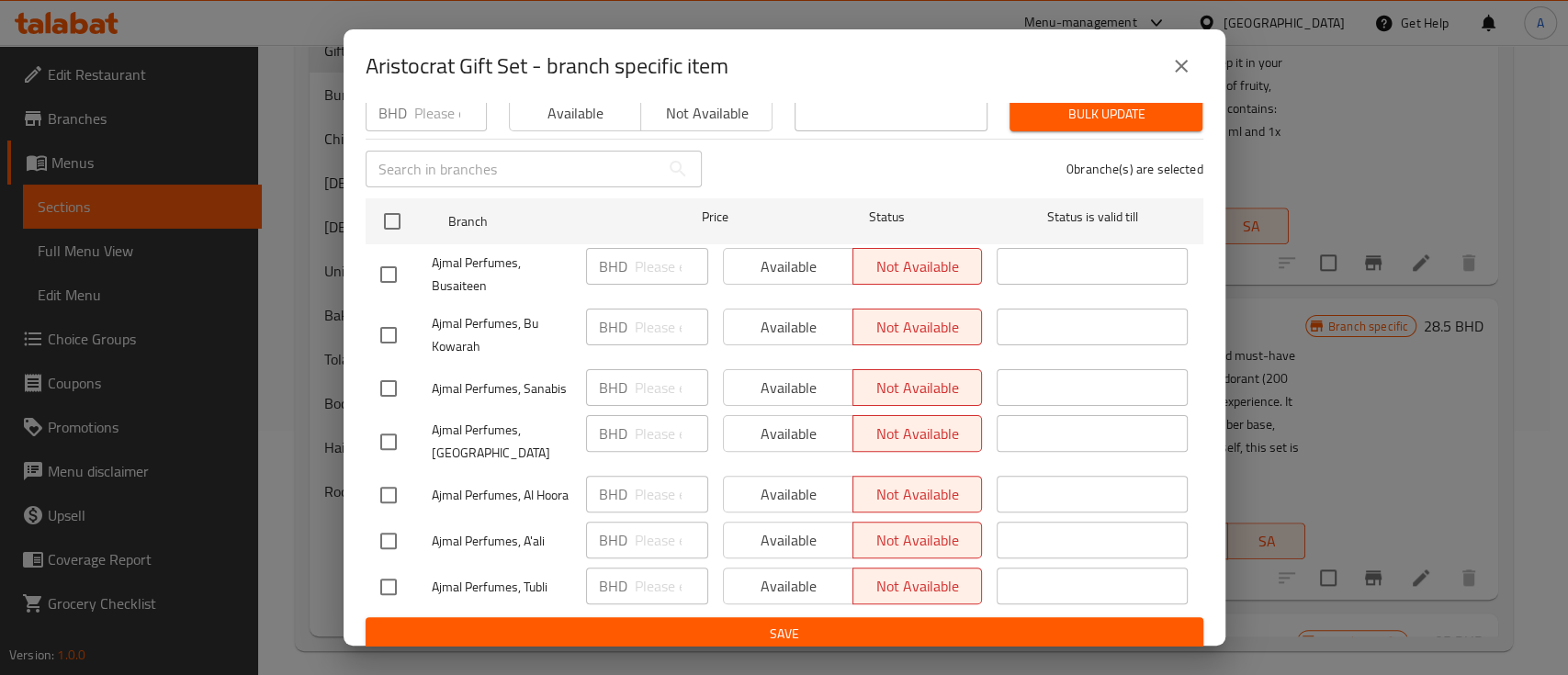
click at [383, 575] on input "checkbox" at bounding box center [388, 587] width 38 height 38
checkbox input "true"
click at [1083, 108] on span "Bulk update" at bounding box center [1106, 115] width 163 height 23
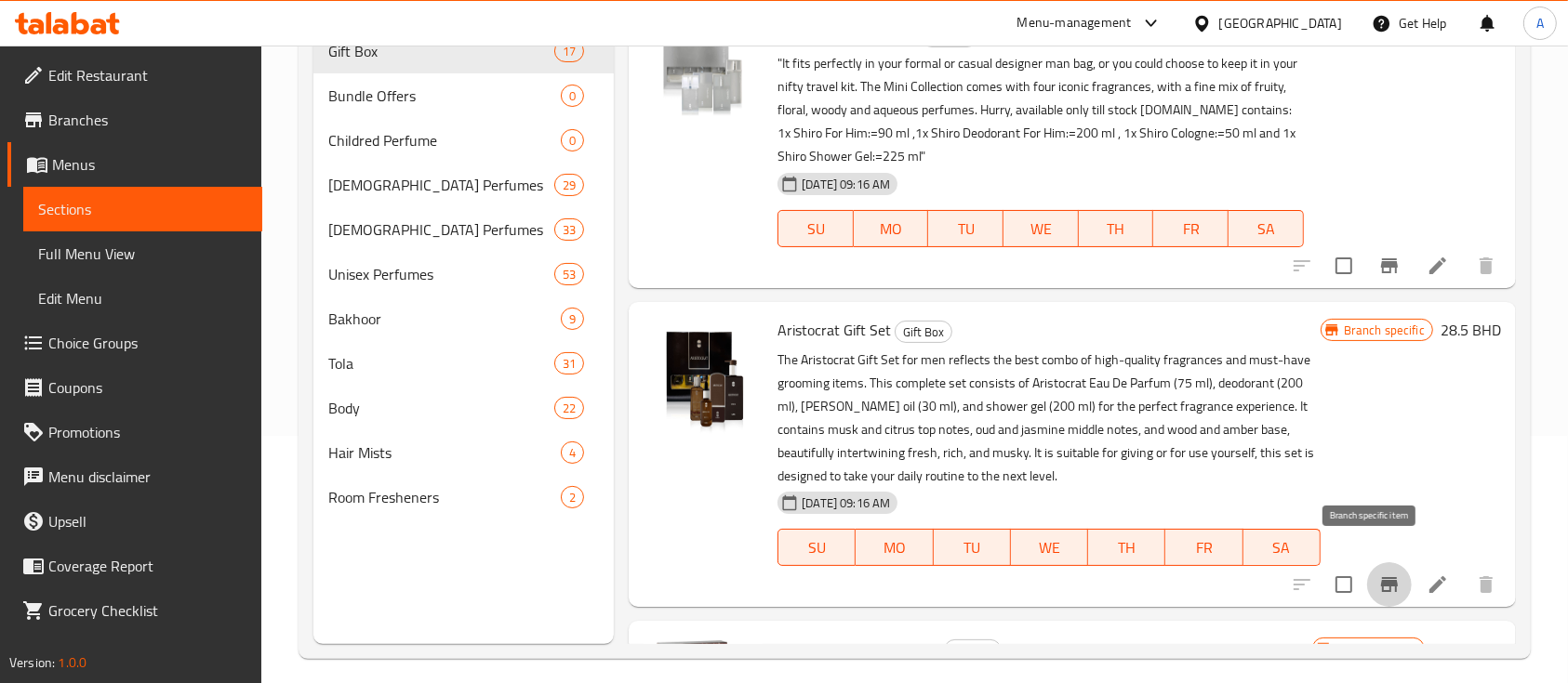
click at [1383, 562] on button "Branch-specific-item" at bounding box center [1390, 584] width 45 height 45
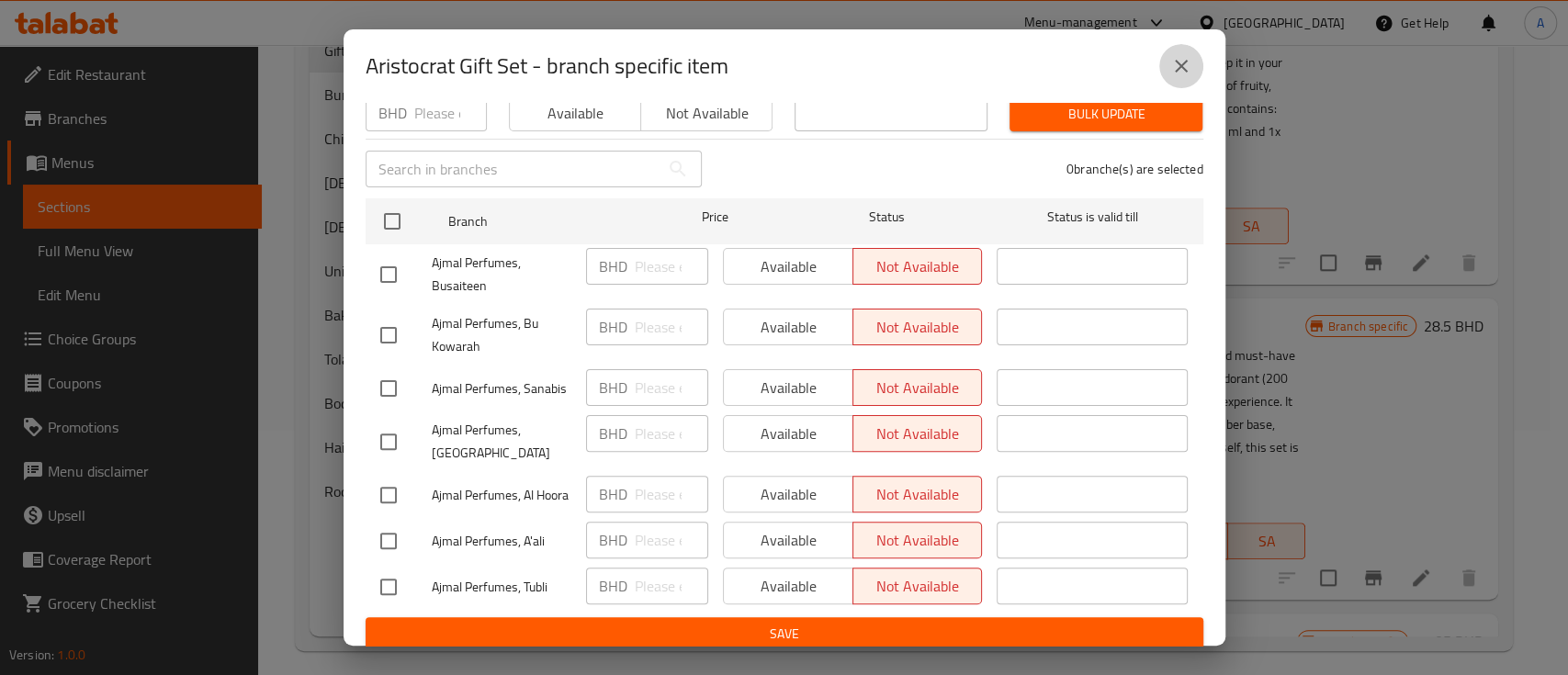
click at [1171, 63] on icon "close" at bounding box center [1180, 66] width 22 height 22
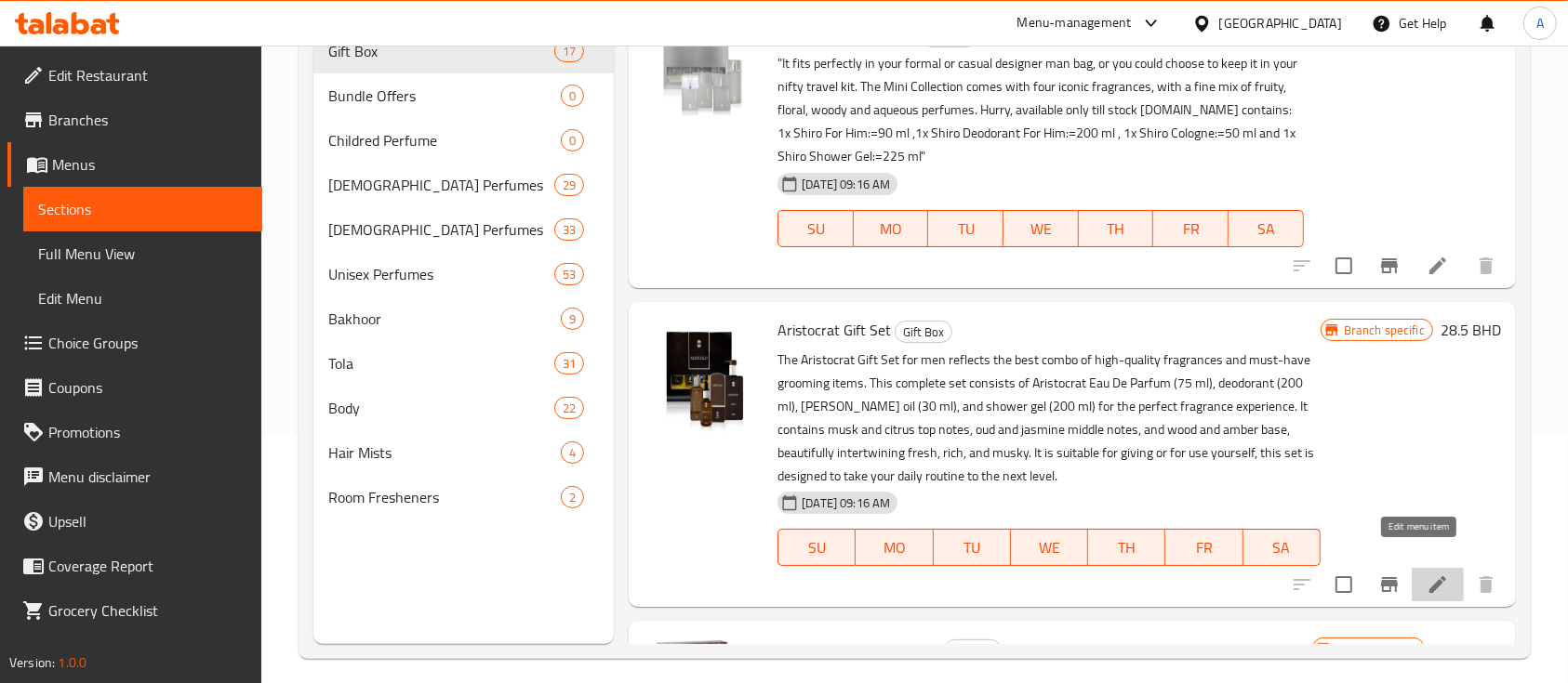
click at [1427, 574] on icon at bounding box center [1437, 584] width 22 height 22
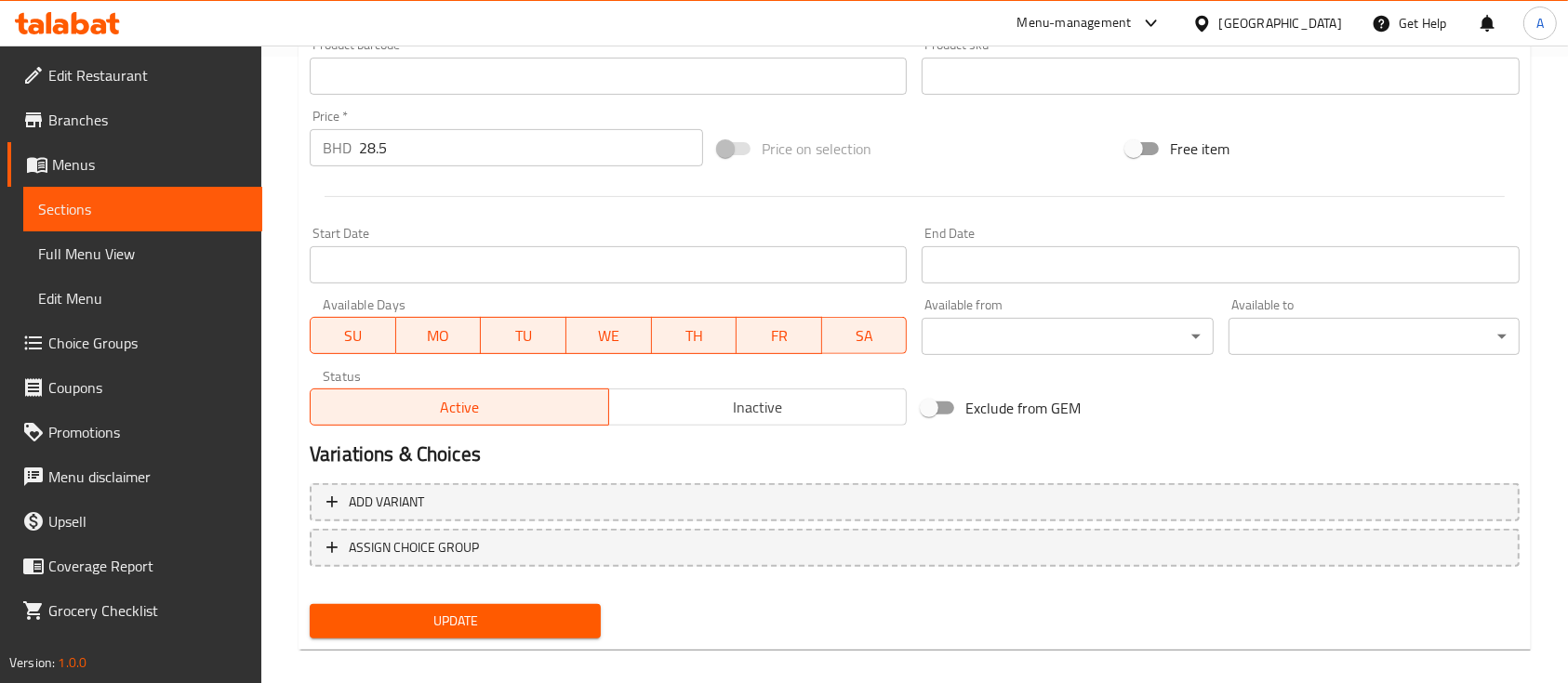
scroll to position [643, 0]
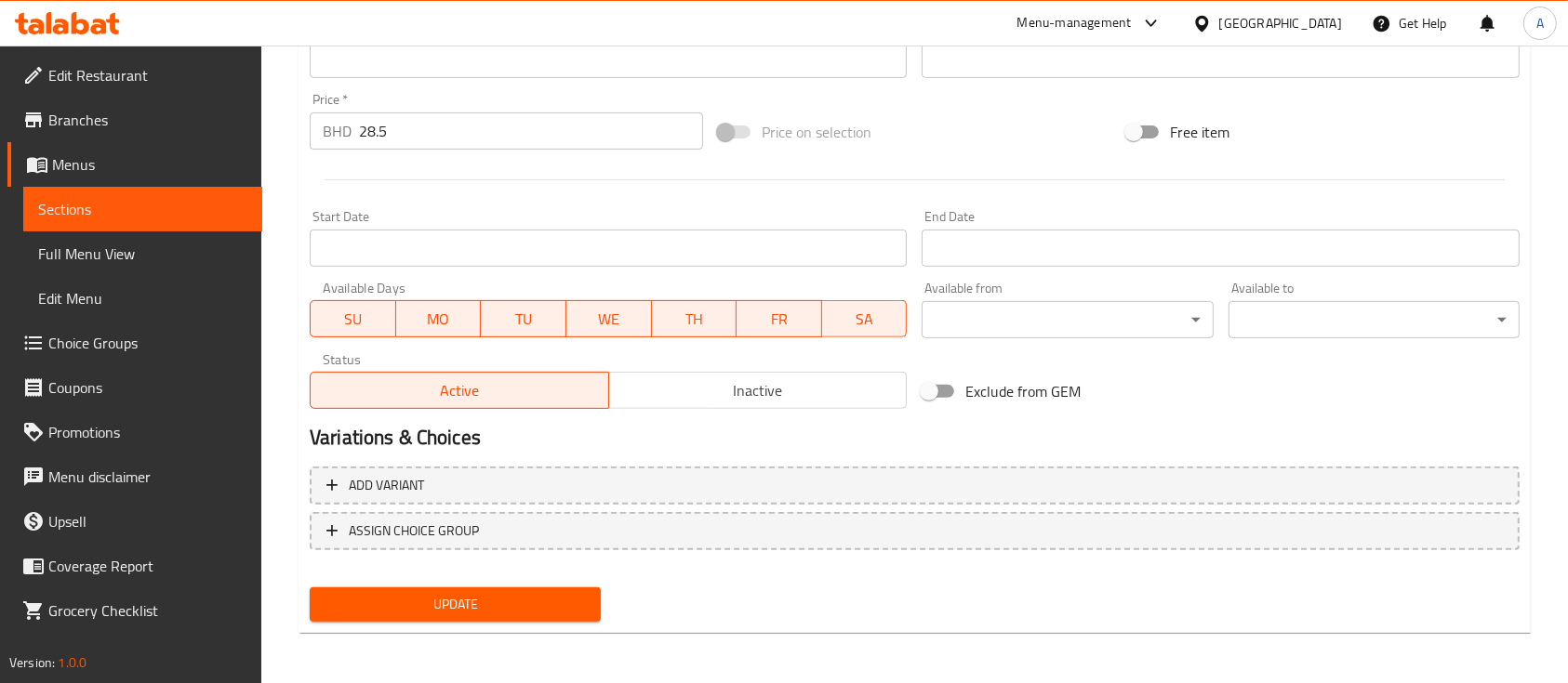
click at [88, 167] on span "Menus" at bounding box center [150, 164] width 196 height 22
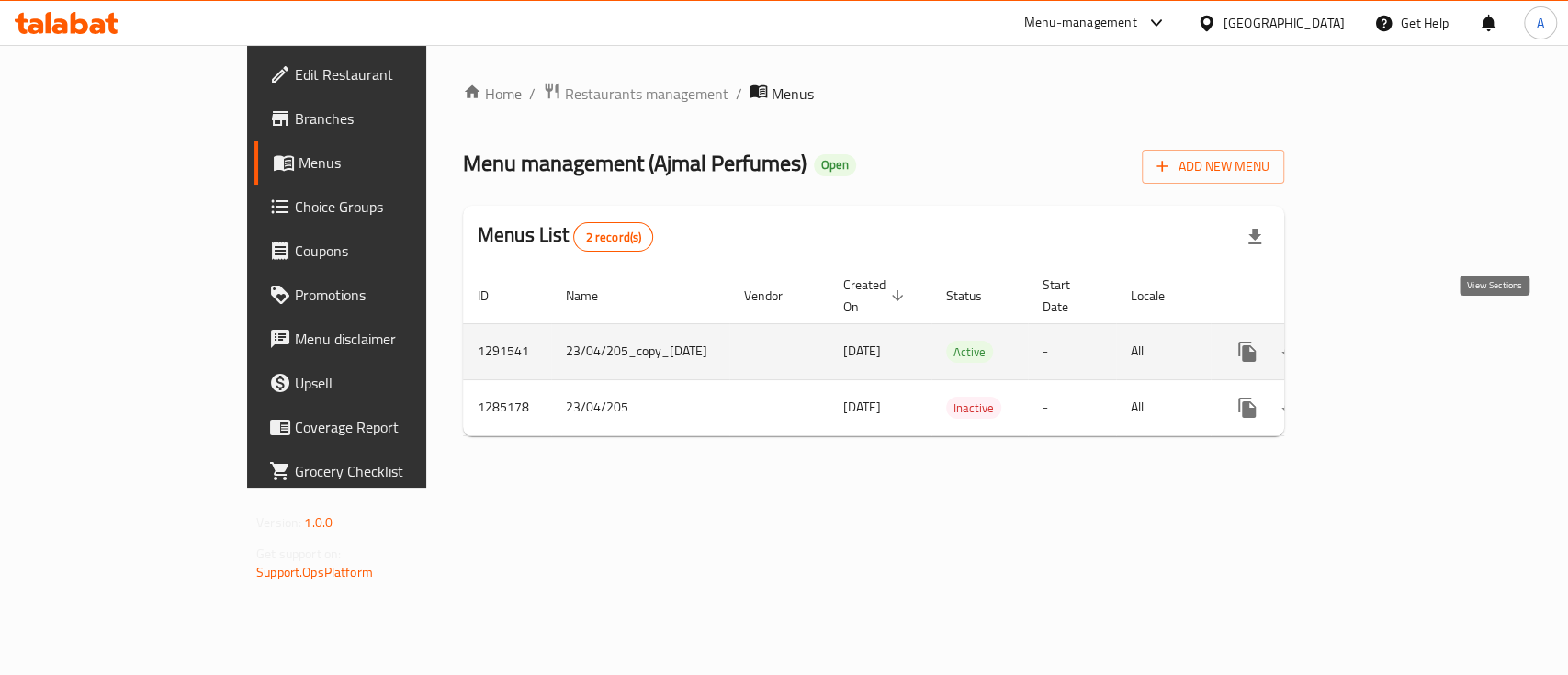
click at [1390, 341] on icon "enhanced table" at bounding box center [1379, 352] width 22 height 22
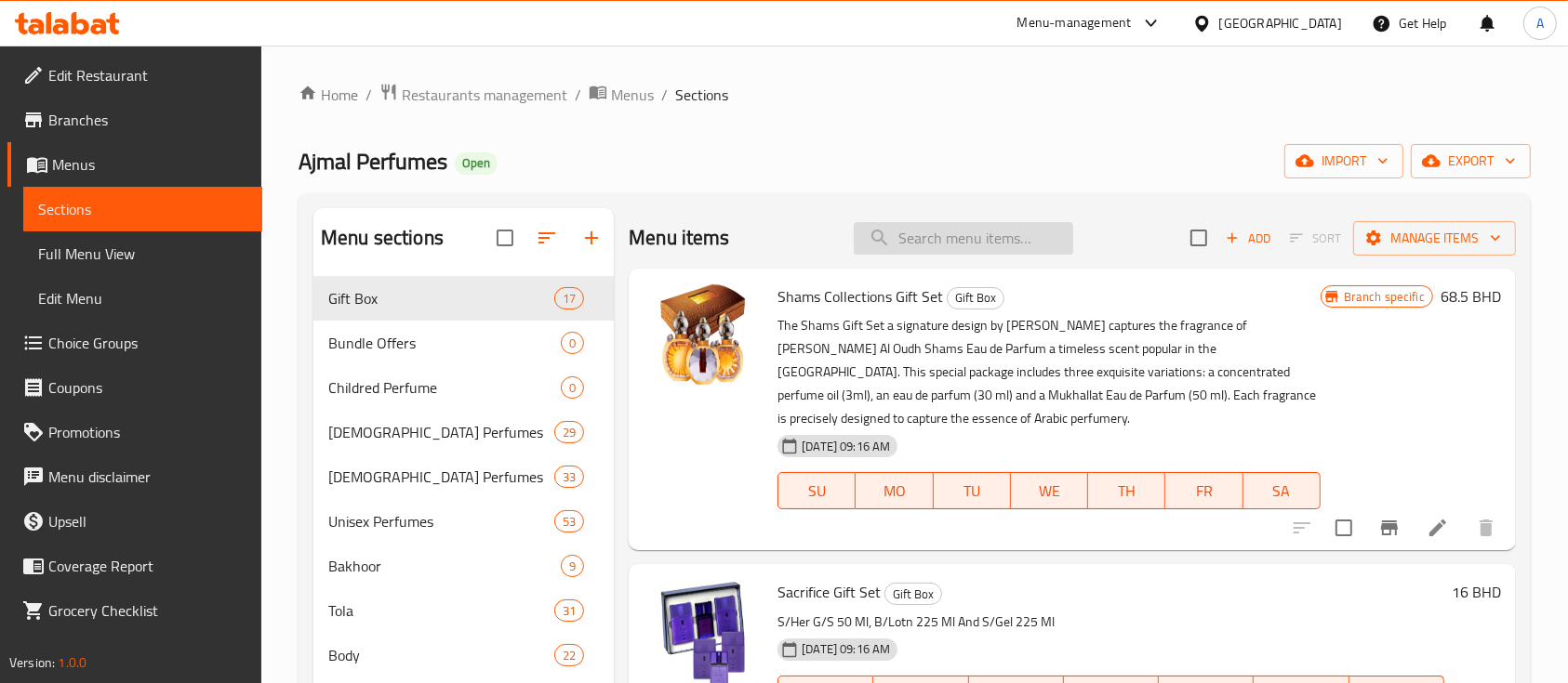
click at [882, 236] on input "search" at bounding box center [963, 239] width 220 height 33
paste input "Aristocrat Gift Set"
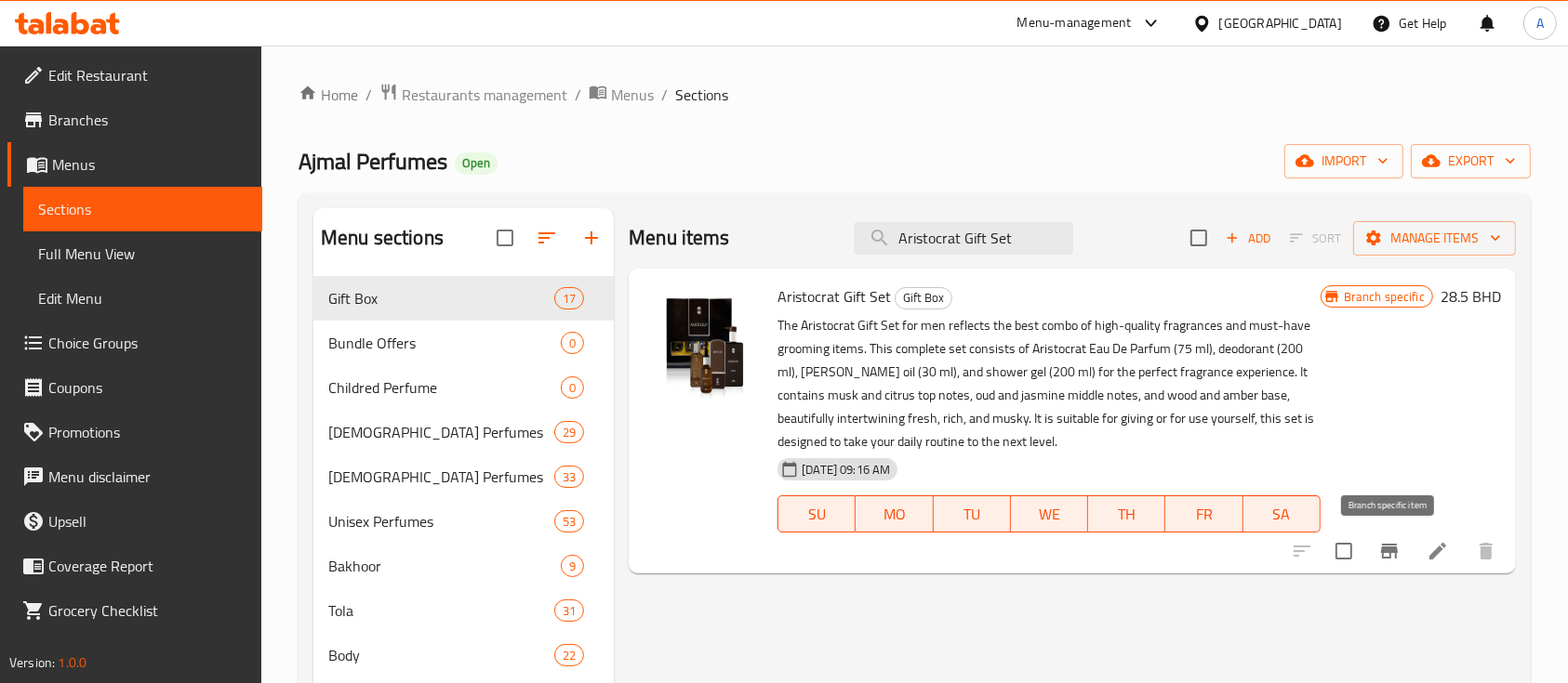
type input "Aristocrat Gift Set"
click at [1391, 546] on icon "Branch-specific-item" at bounding box center [1389, 550] width 16 height 15
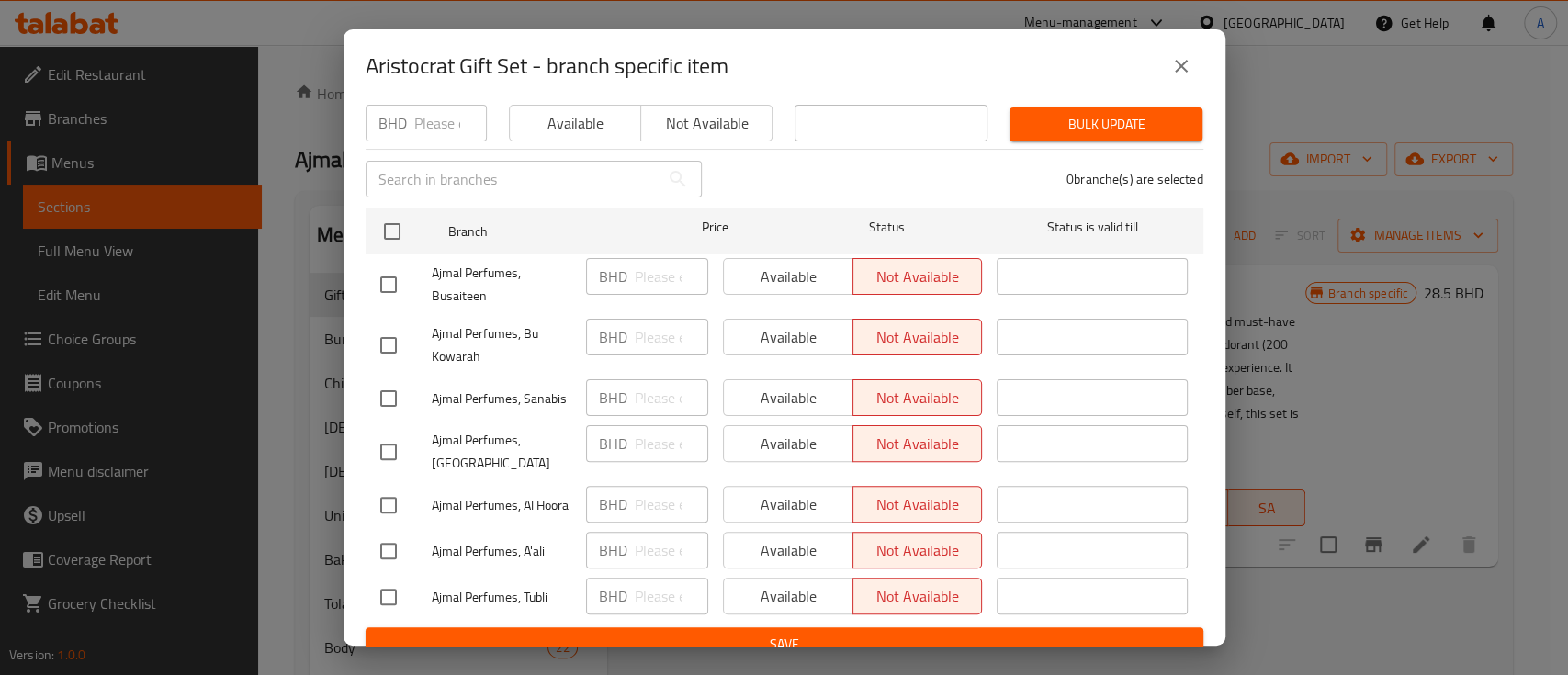
scroll to position [263, 0]
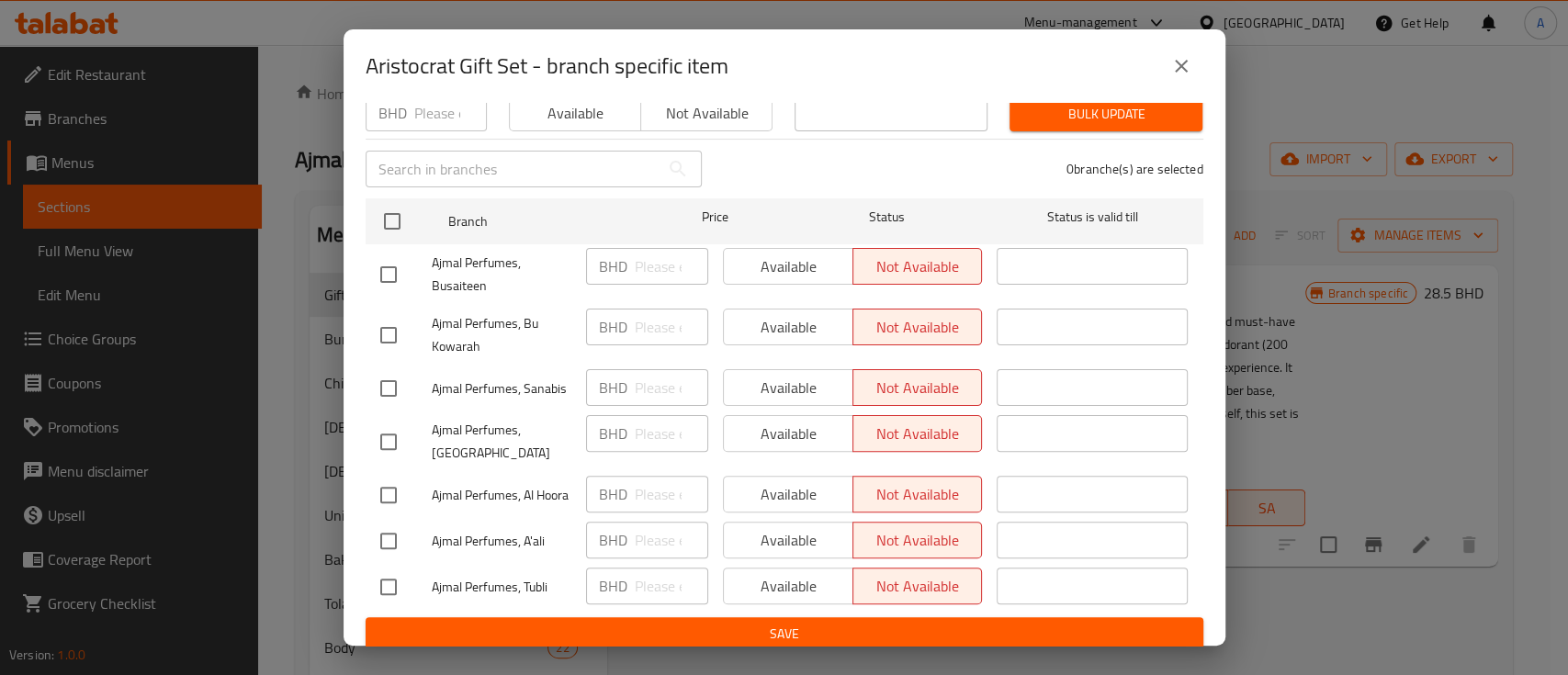
click at [399, 570] on input "checkbox" at bounding box center [388, 587] width 38 height 38
checkbox input "true"
click at [784, 580] on span "Available" at bounding box center [788, 587] width 115 height 27
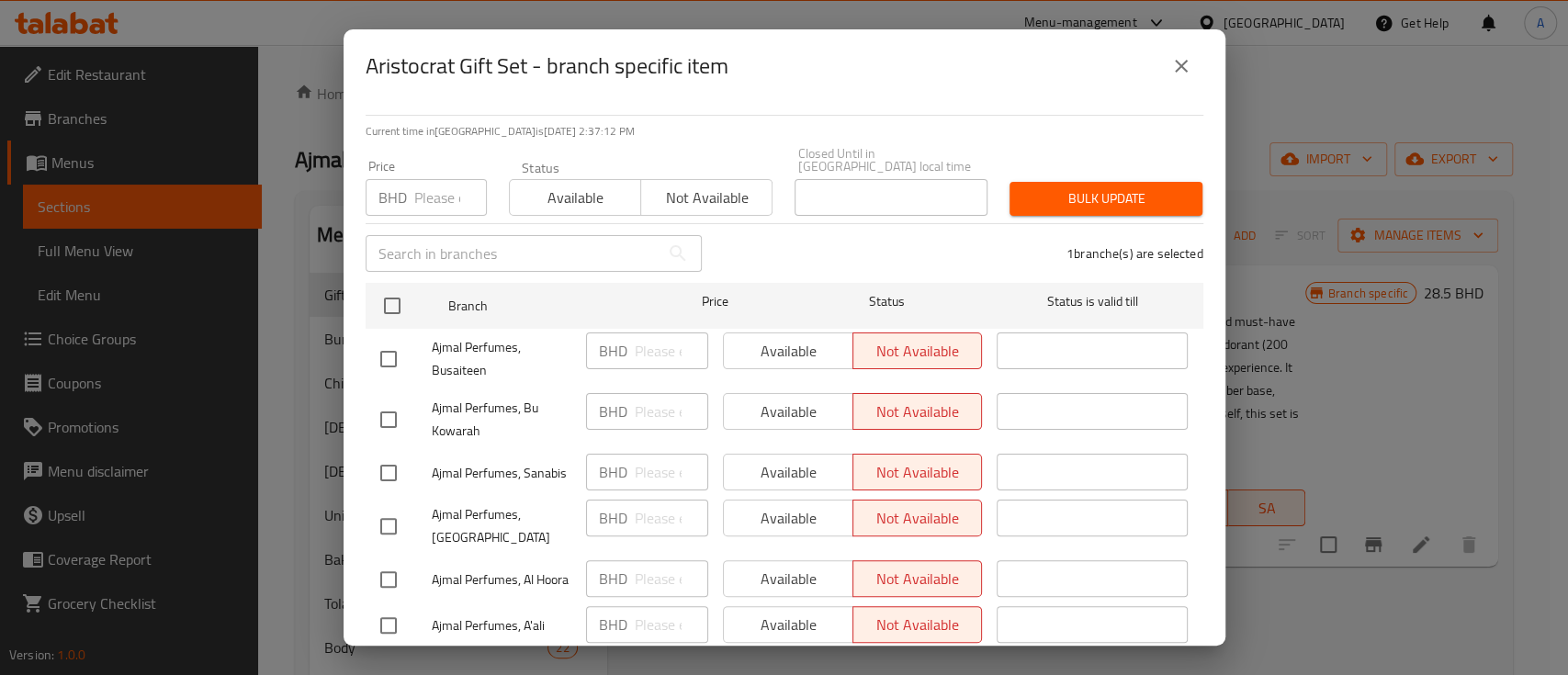
scroll to position [140, 0]
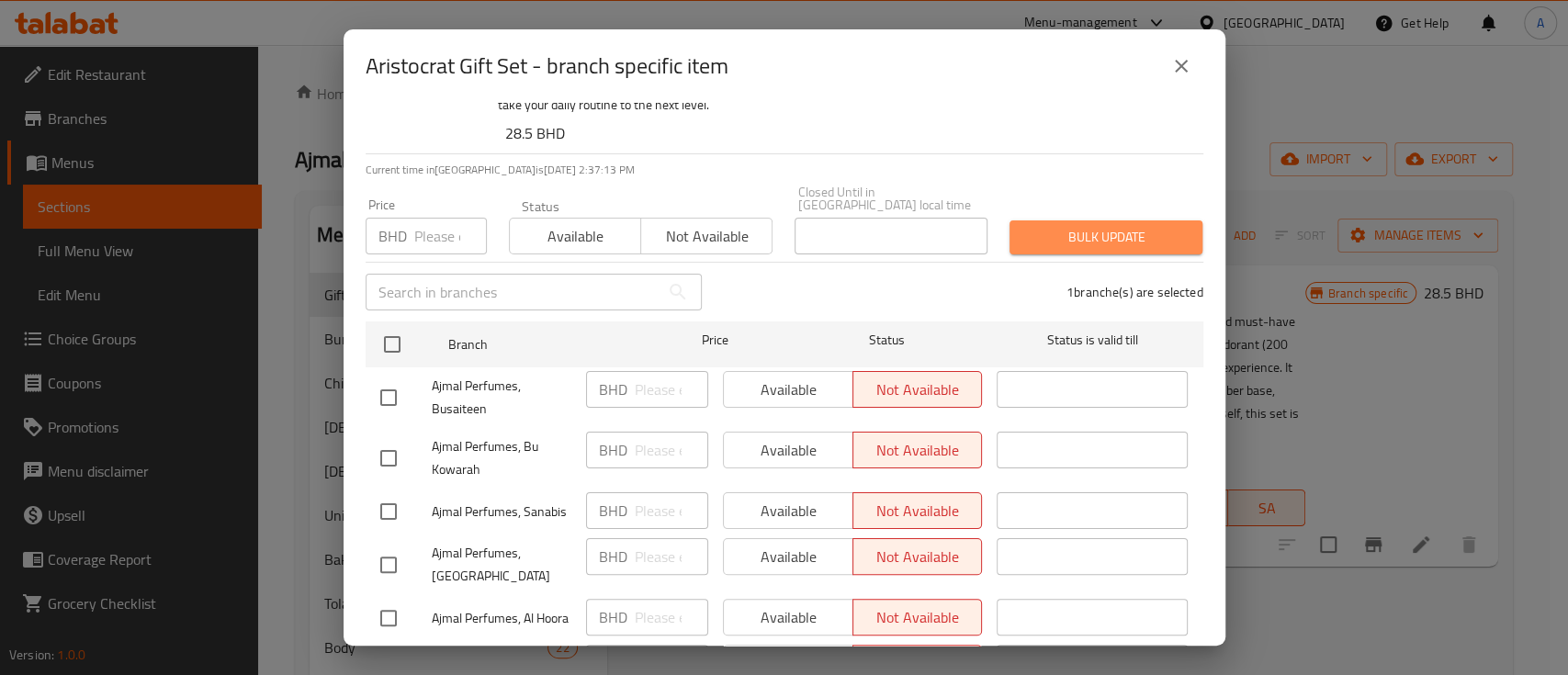
click at [1094, 226] on span "Bulk update" at bounding box center [1106, 237] width 163 height 23
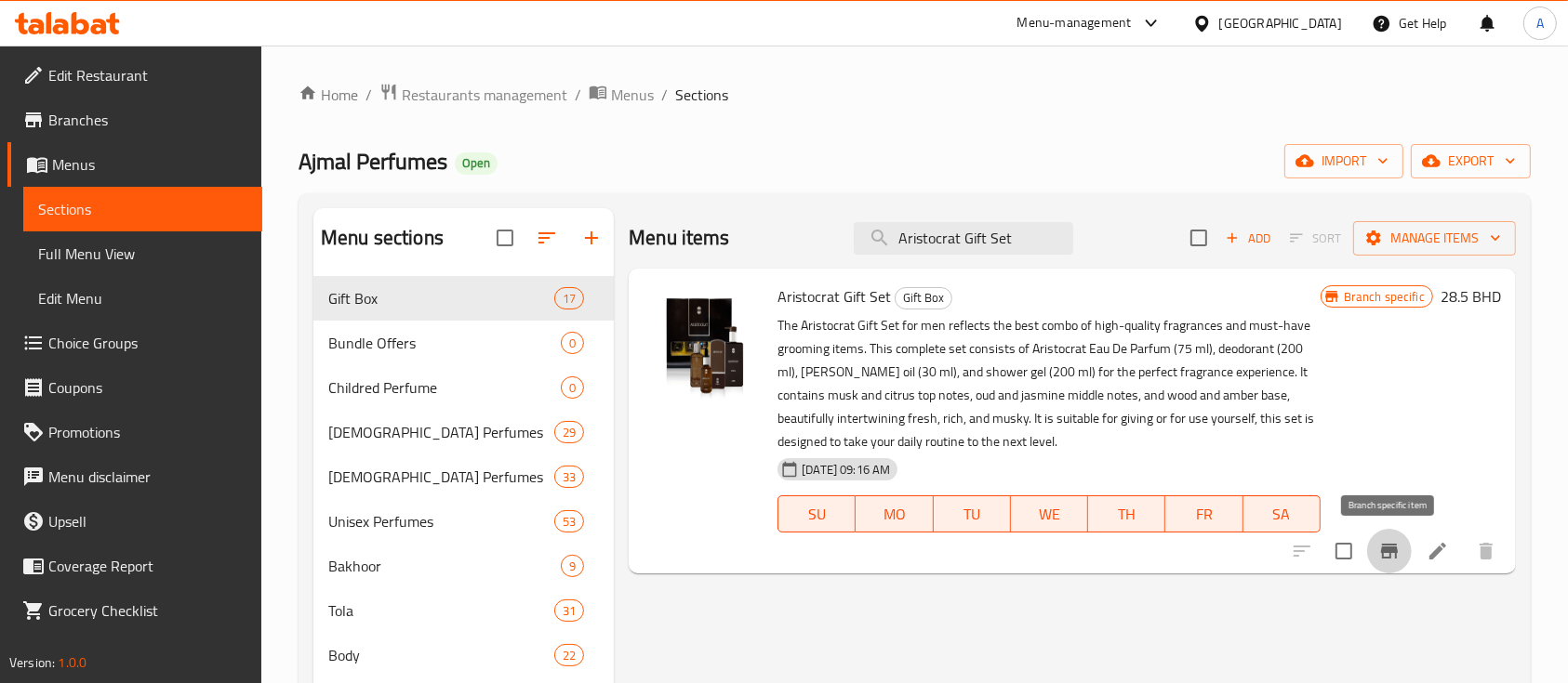
click at [1396, 547] on icon "Branch-specific-item" at bounding box center [1389, 550] width 22 height 22
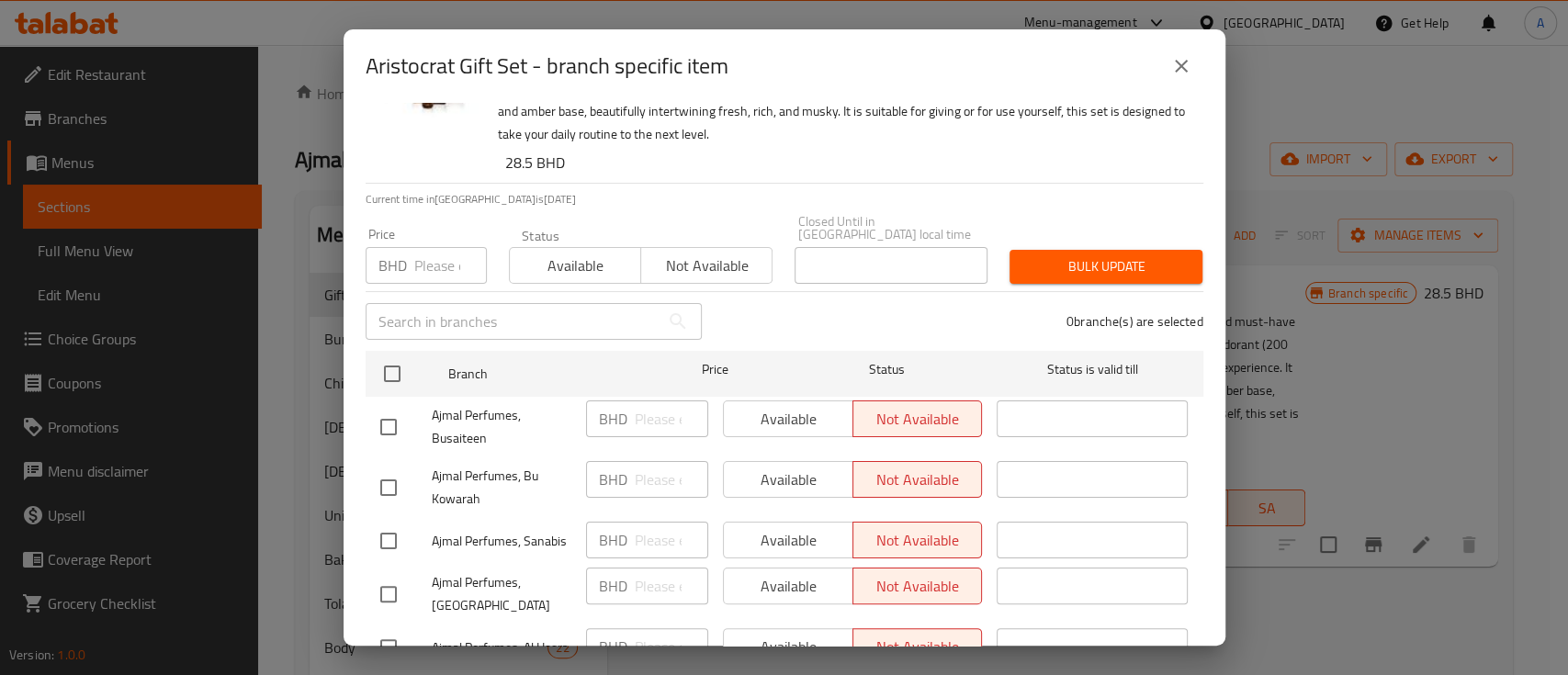
scroll to position [263, 0]
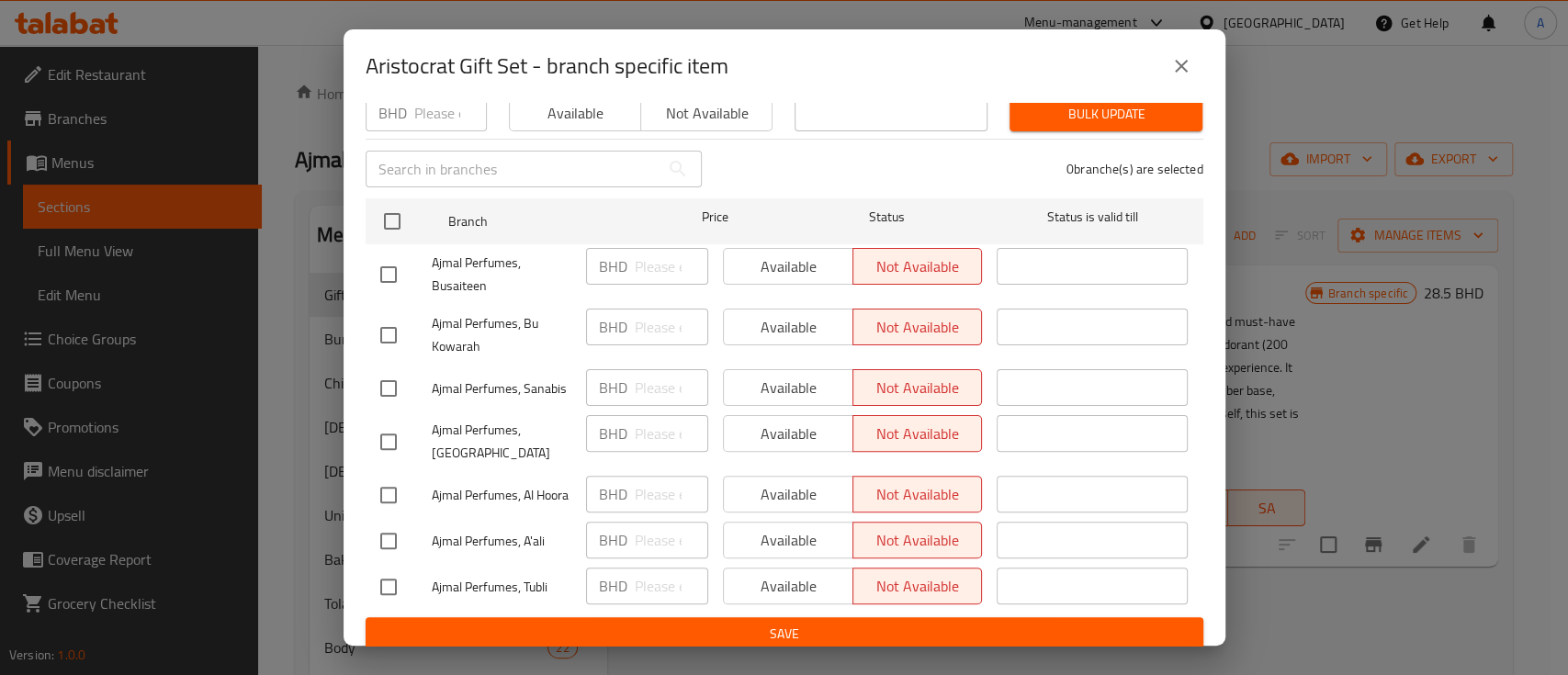
click at [382, 575] on input "checkbox" at bounding box center [388, 587] width 38 height 38
checkbox input "true"
click at [798, 583] on span "Available" at bounding box center [788, 587] width 115 height 27
click at [801, 623] on span "Save" at bounding box center [784, 635] width 808 height 23
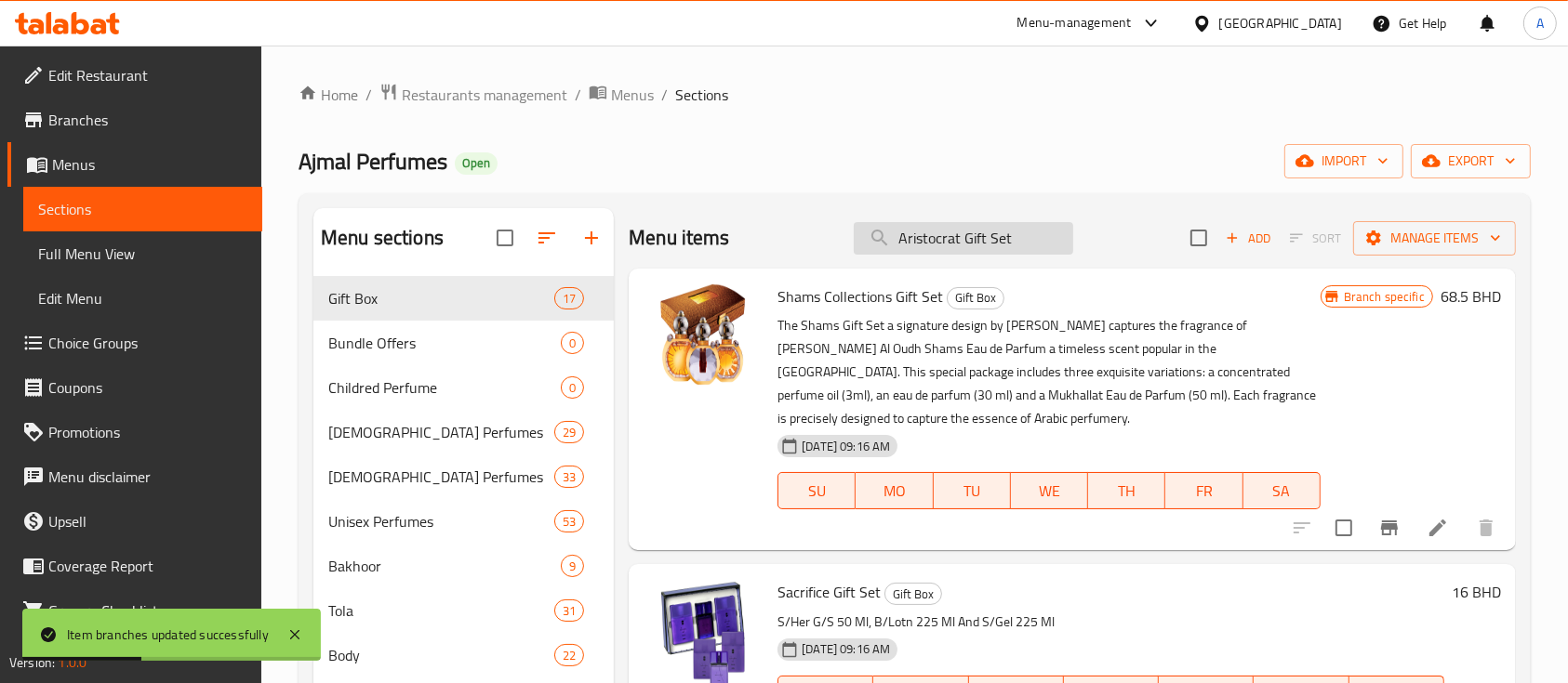
click at [1015, 240] on input "Aristocrat Gift Set" at bounding box center [963, 239] width 220 height 33
click at [1027, 242] on input "Aristocrat Gift Set" at bounding box center [963, 239] width 220 height 33
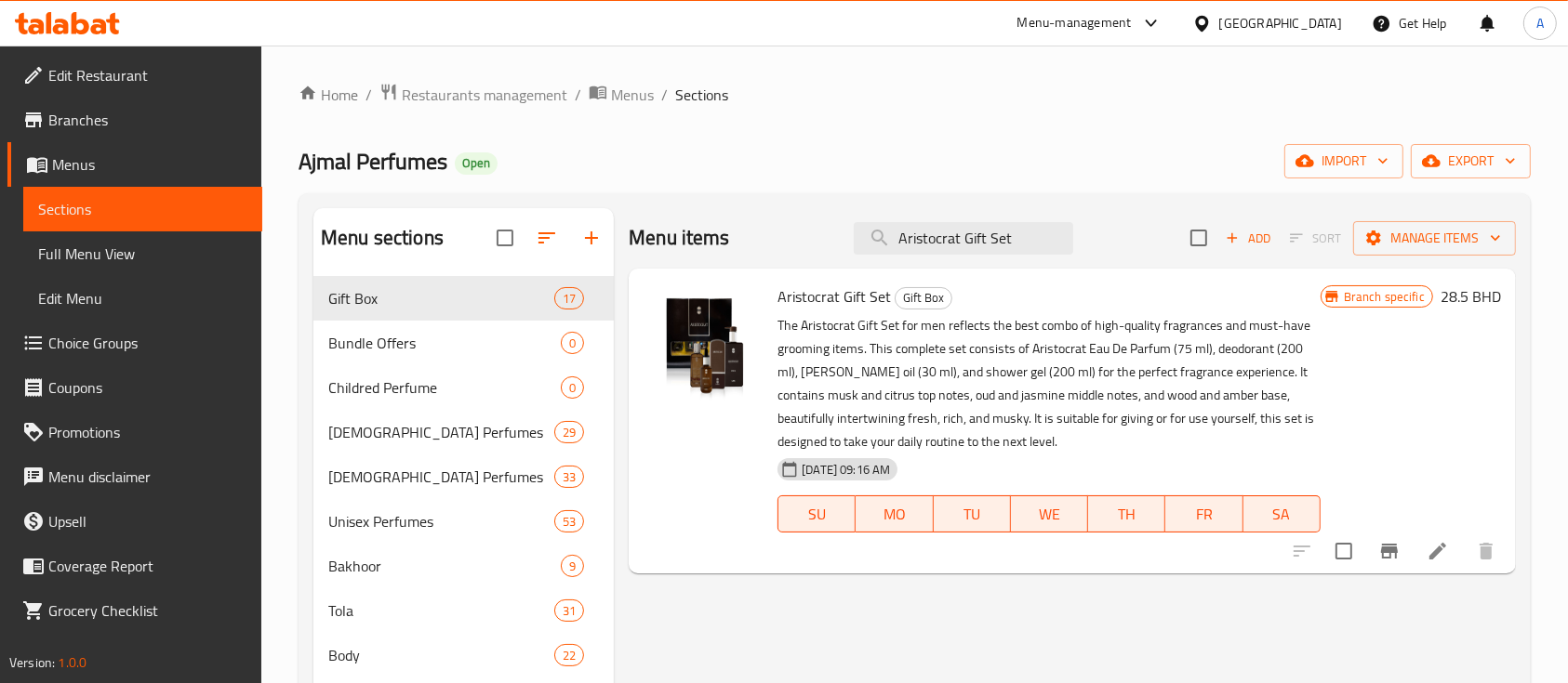
type input "Aristocrat Gift Set"
click at [1392, 547] on icon "Branch-specific-item" at bounding box center [1389, 550] width 22 height 22
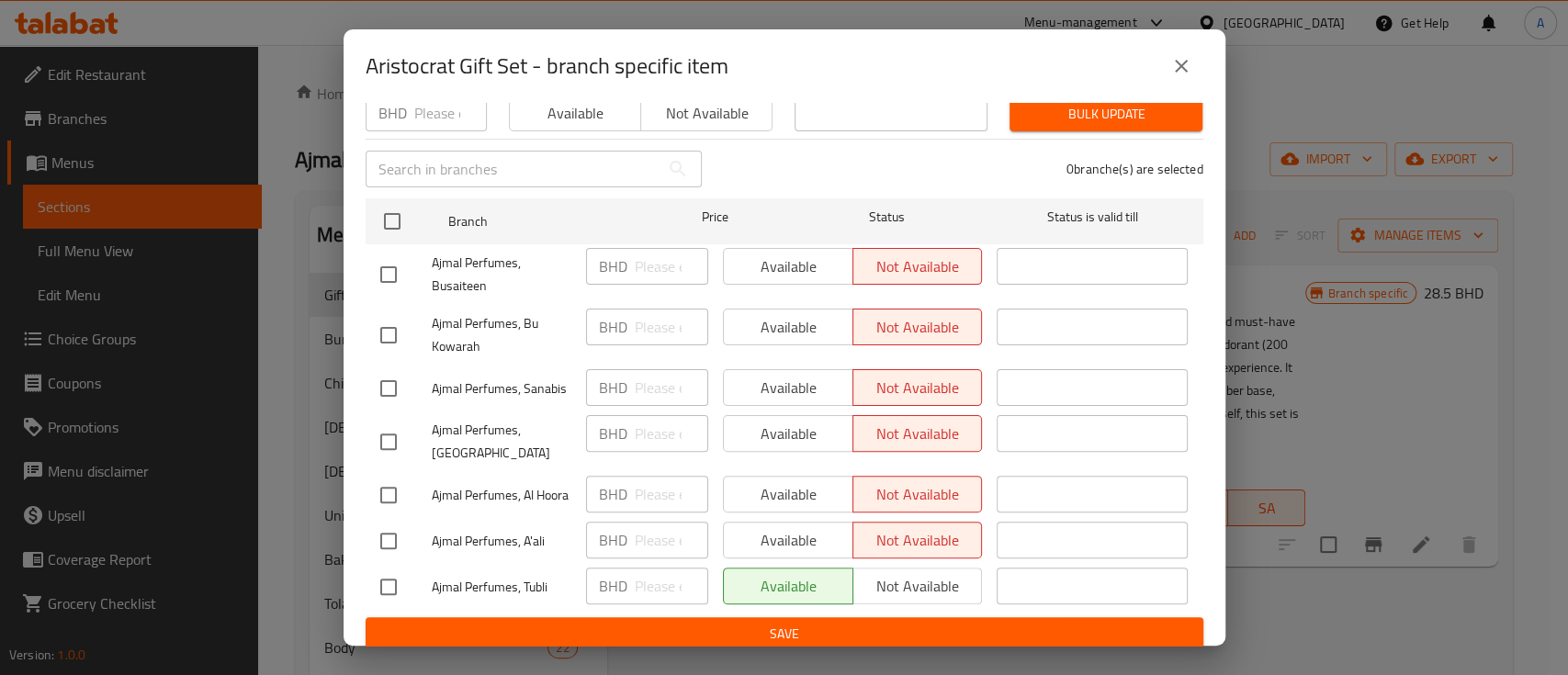
click at [782, 314] on div "Available Not available" at bounding box center [852, 327] width 260 height 36
click at [397, 322] on input "checkbox" at bounding box center [388, 336] width 38 height 38
checkbox input "true"
click at [767, 315] on span "Available" at bounding box center [788, 328] width 115 height 27
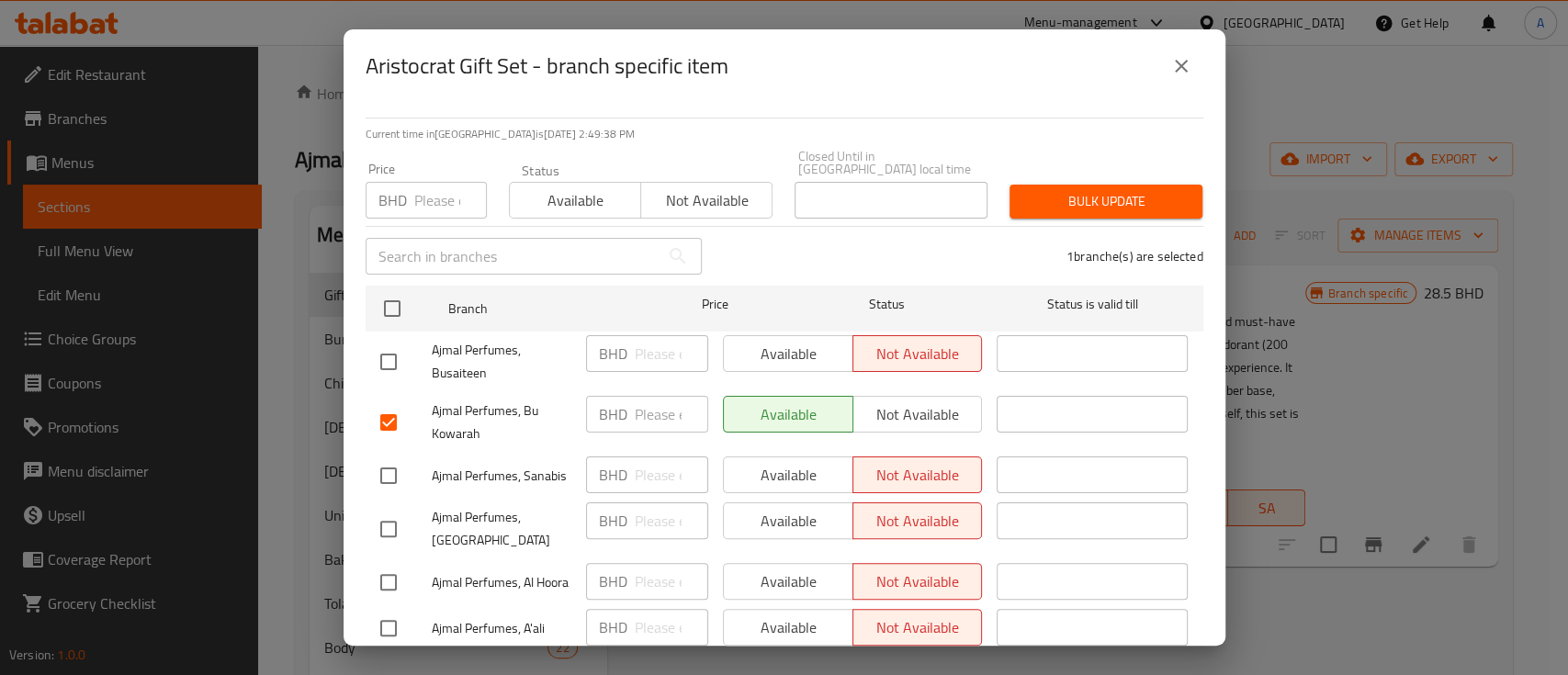
scroll to position [140, 0]
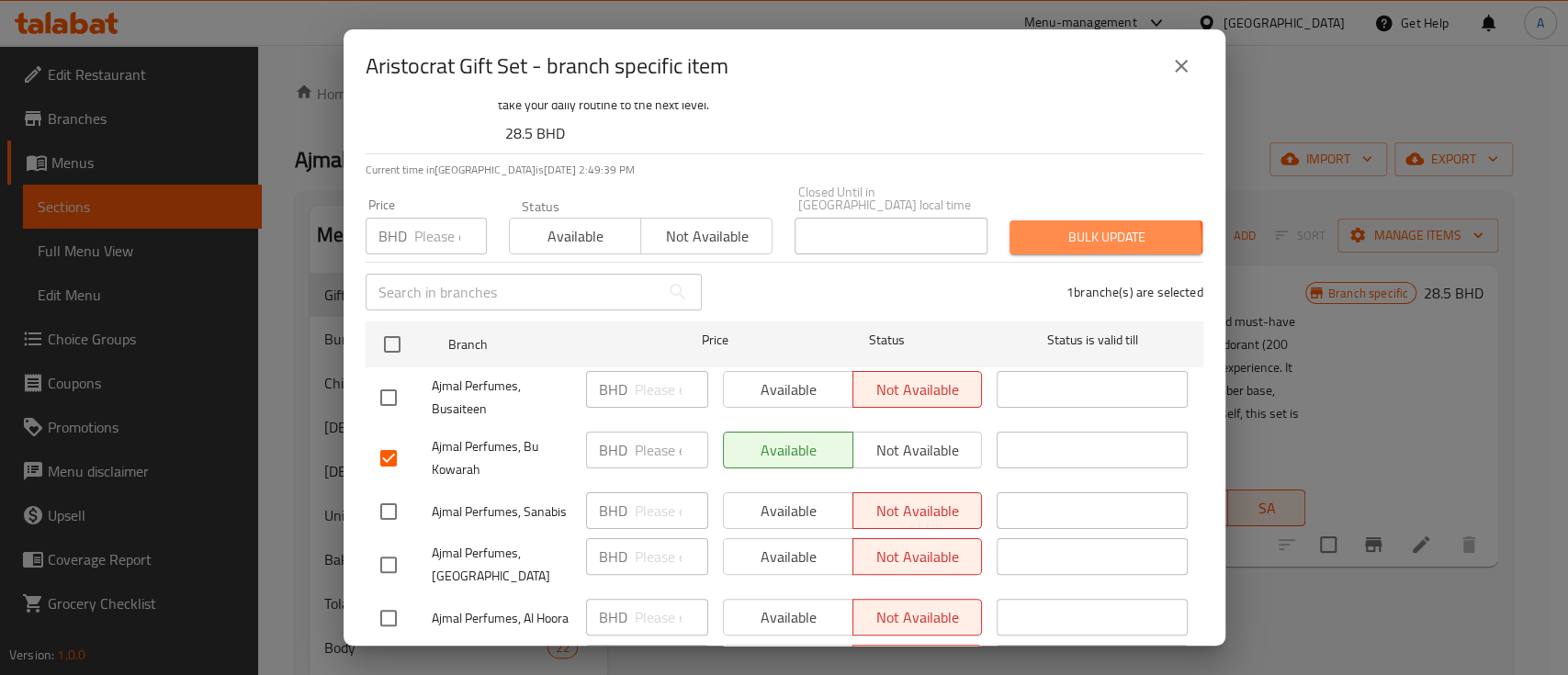
click at [1072, 229] on span "Bulk update" at bounding box center [1106, 237] width 163 height 23
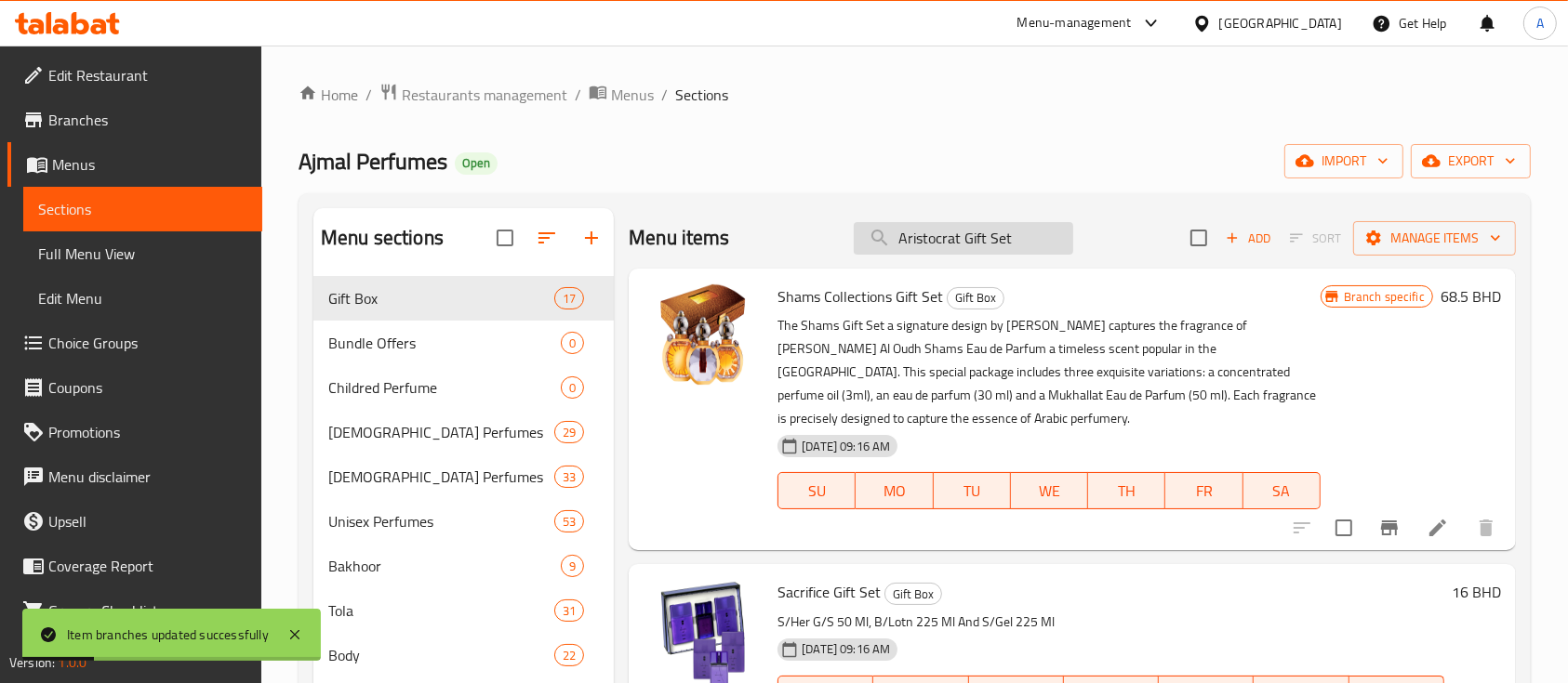
click at [1026, 229] on input "Aristocrat Gift Set" at bounding box center [963, 239] width 220 height 33
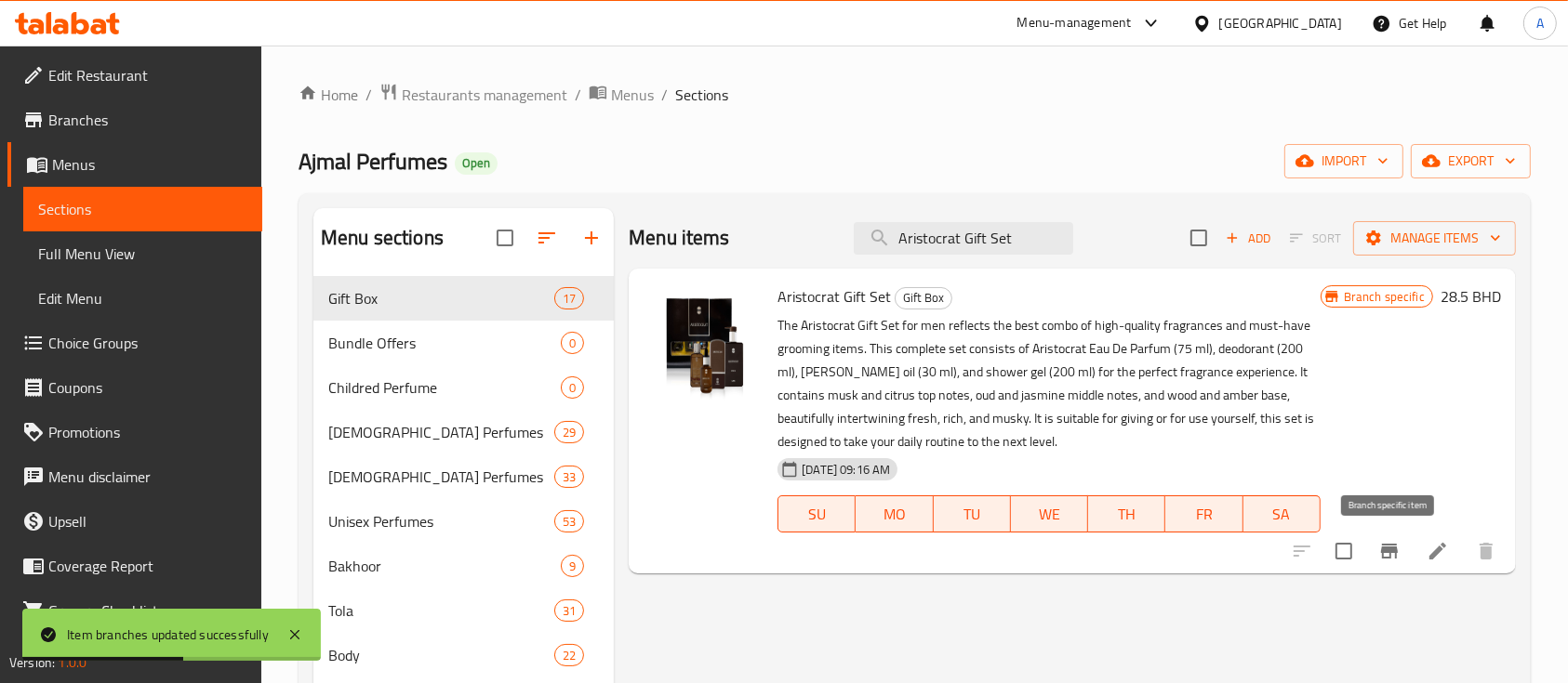
type input "Aristocrat Gift Set"
click at [1391, 547] on icon "Branch-specific-item" at bounding box center [1389, 550] width 22 height 22
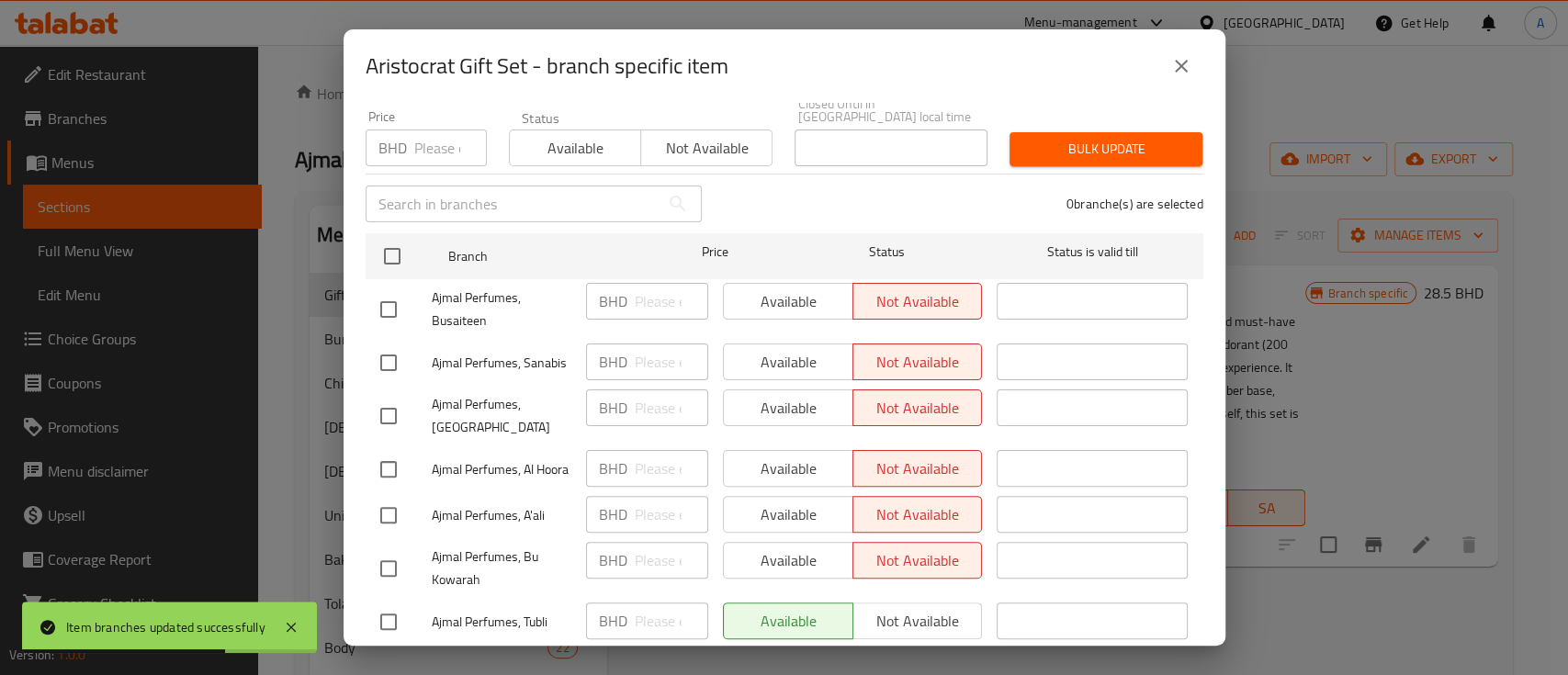
scroll to position [245, 0]
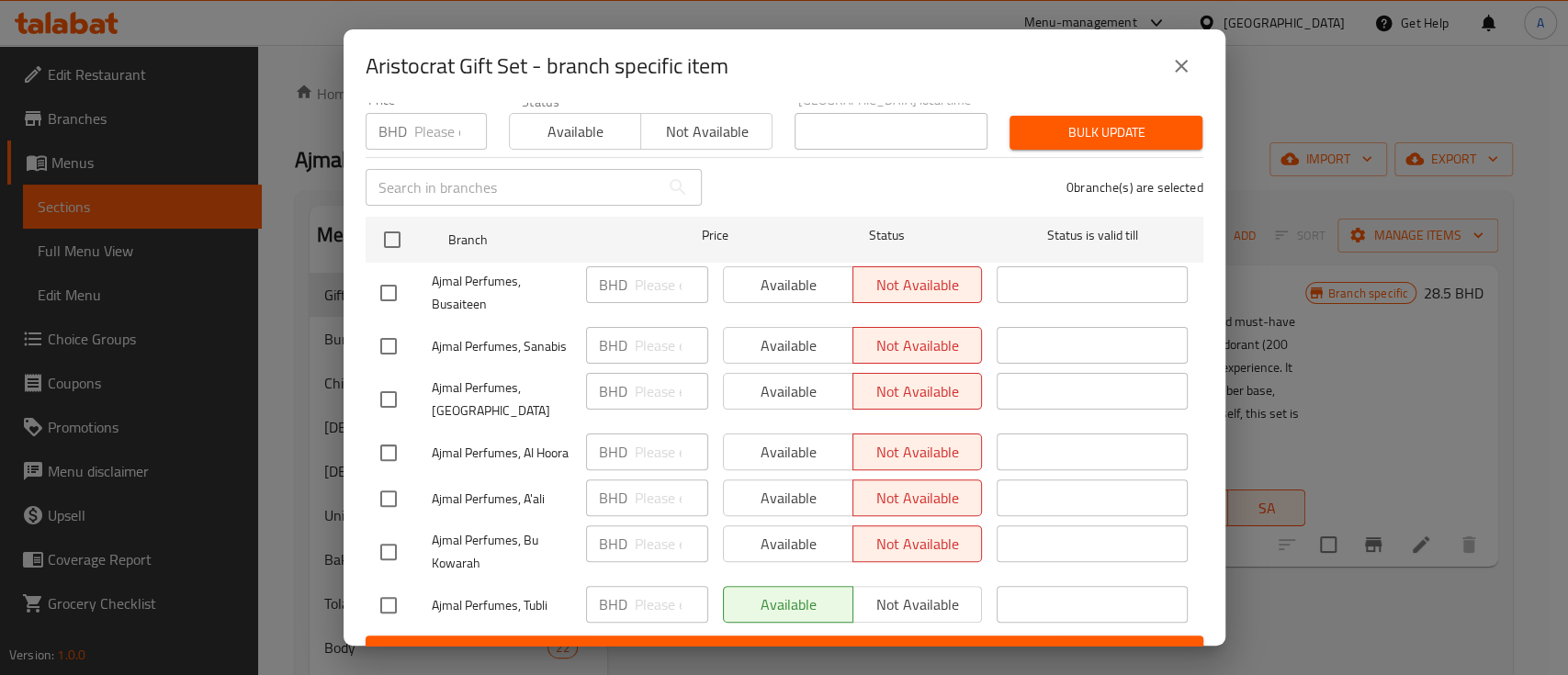
click at [386, 533] on input "checkbox" at bounding box center [388, 552] width 38 height 38
checkbox input "true"
click at [750, 531] on span "Available" at bounding box center [788, 544] width 115 height 27
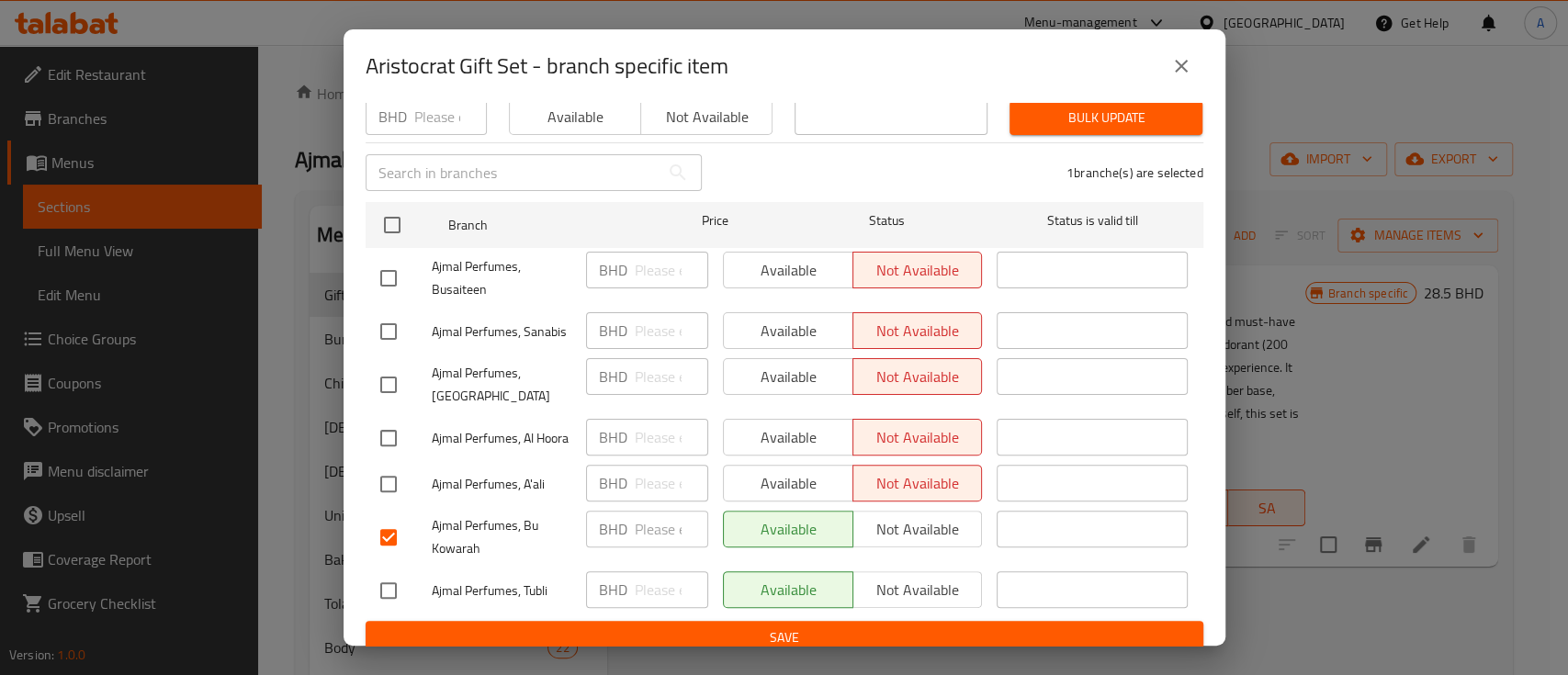
scroll to position [263, 0]
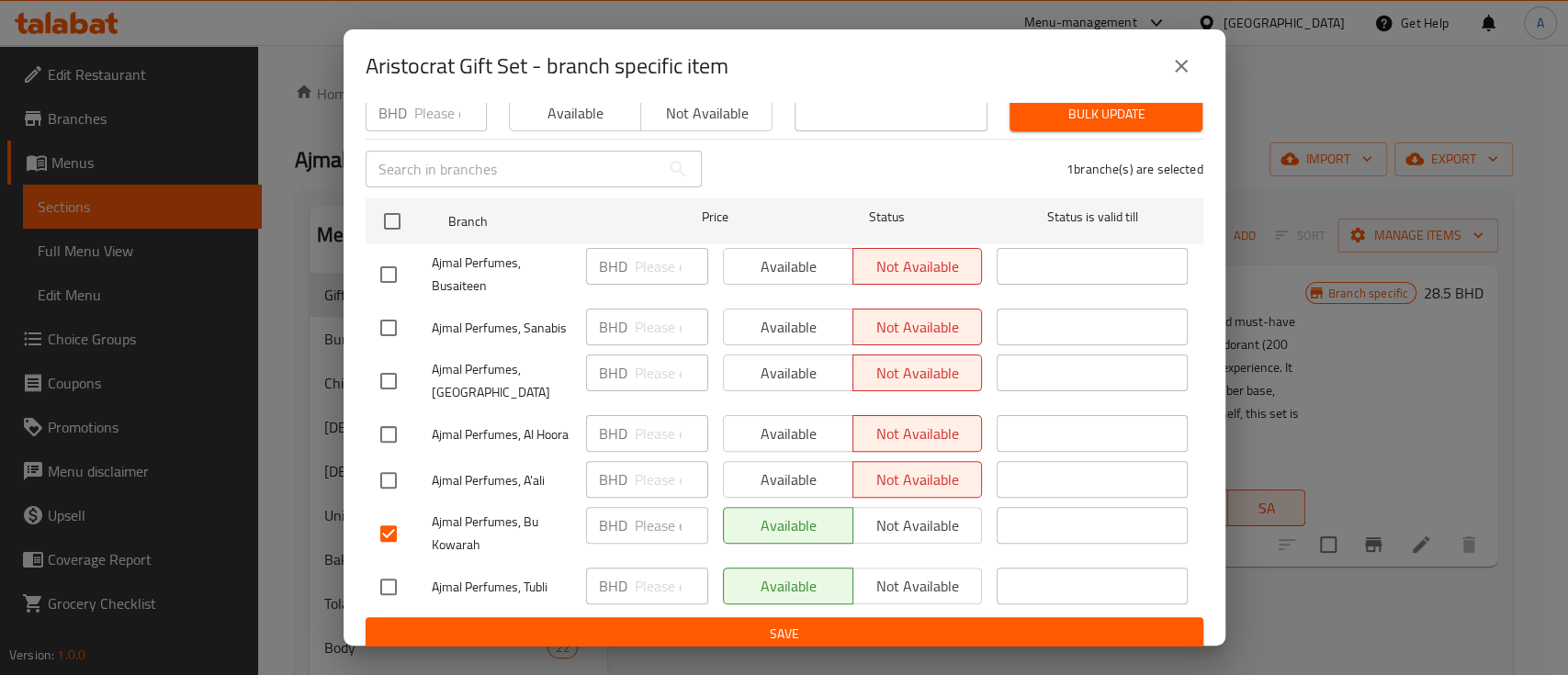
click at [829, 628] on span "Save" at bounding box center [784, 635] width 808 height 23
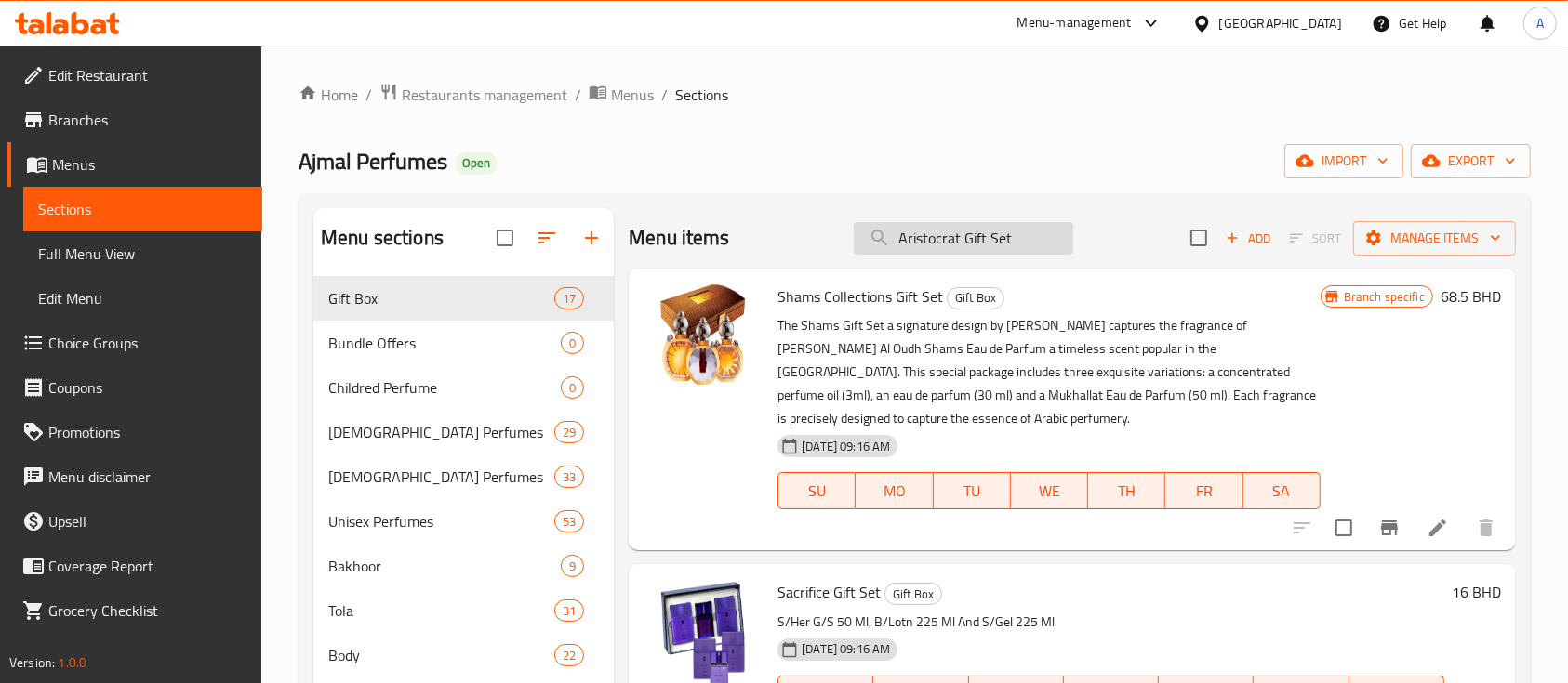
click at [1011, 234] on input "Aristocrat Gift Set" at bounding box center [963, 239] width 220 height 33
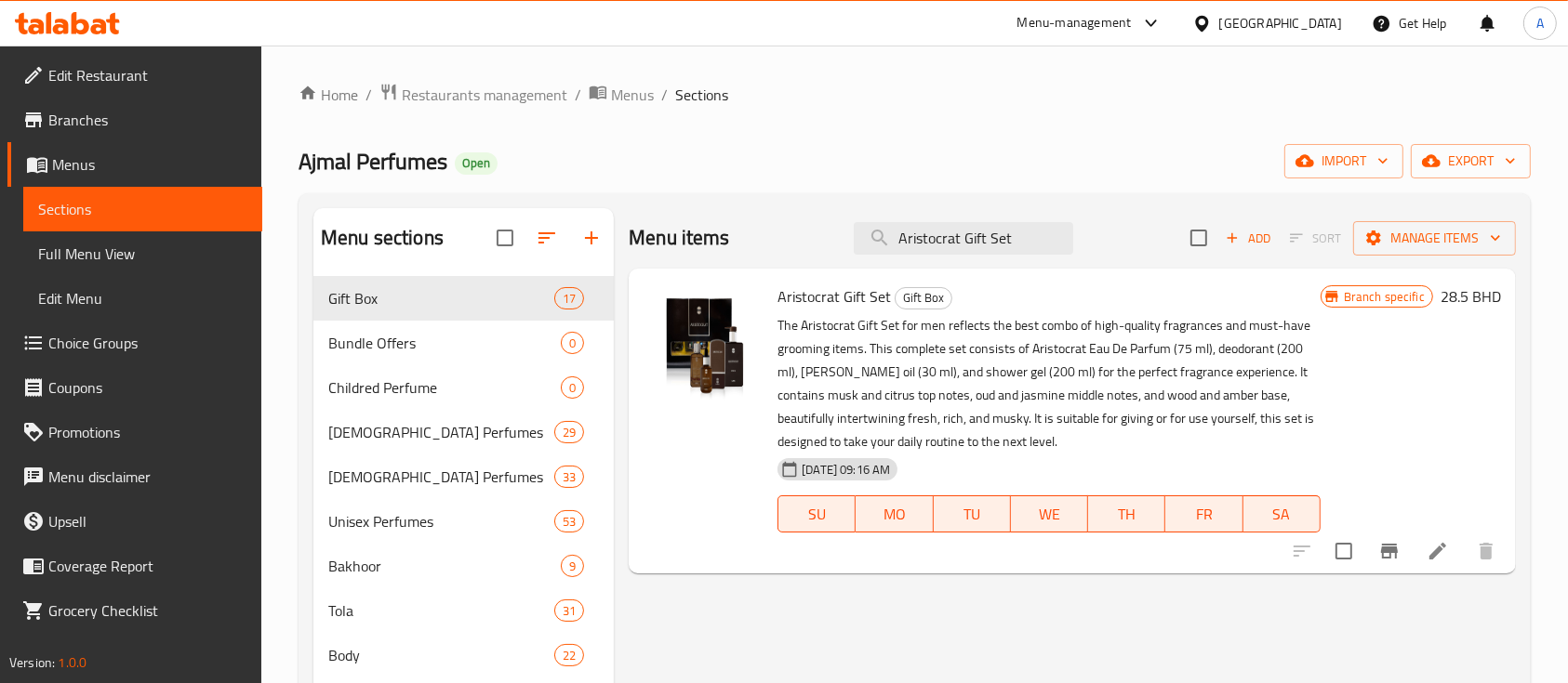
type input "Aristocrat Gift Set"
click at [1393, 543] on icon "Branch-specific-item" at bounding box center [1389, 550] width 22 height 22
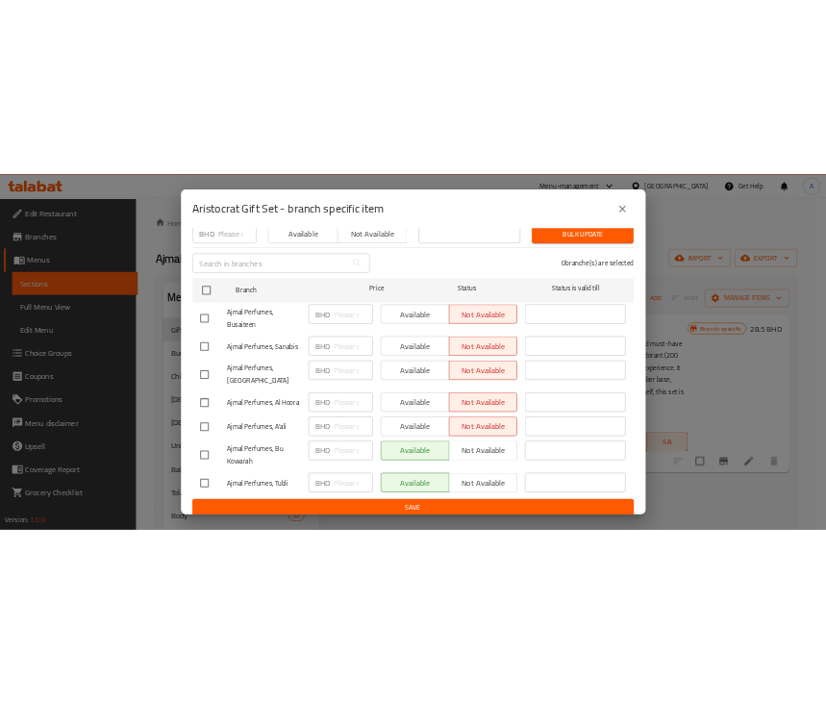
scroll to position [312, 0]
